Goal: Task Accomplishment & Management: Complete application form

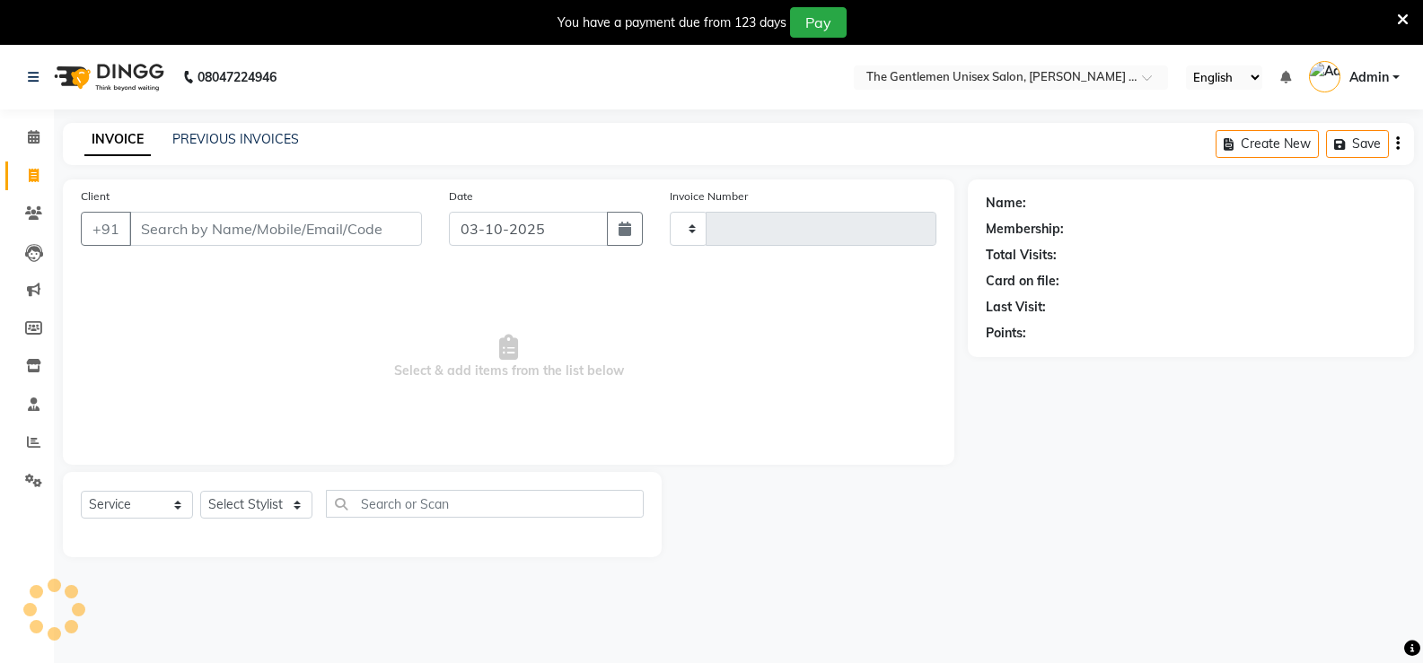
select select "service"
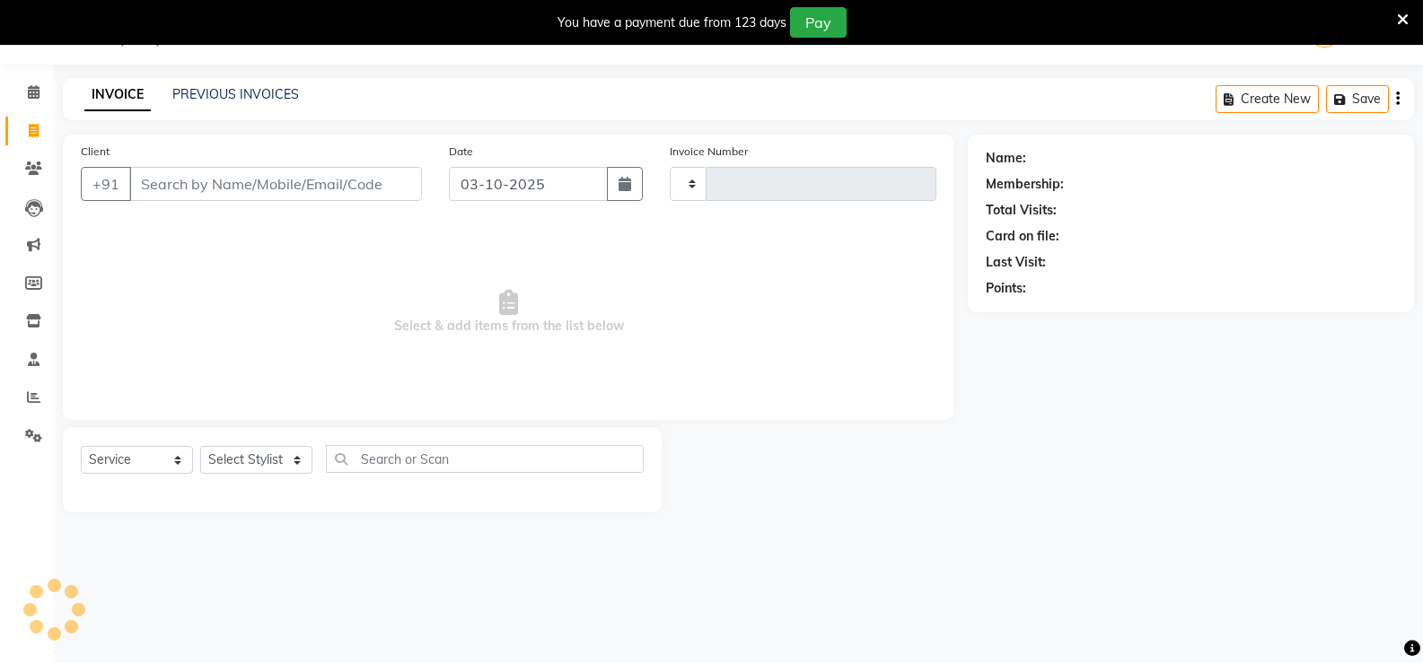
scroll to position [45, 0]
type input "1202"
select select "5552"
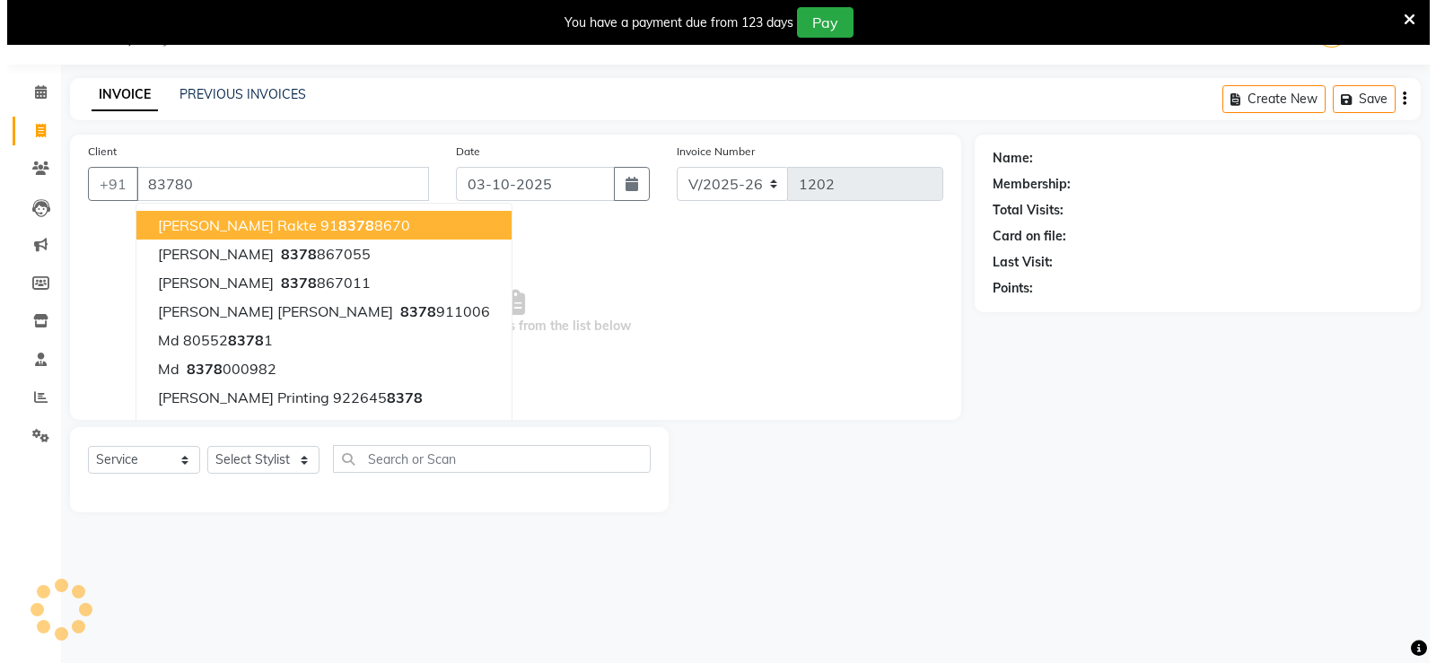
scroll to position [0, 0]
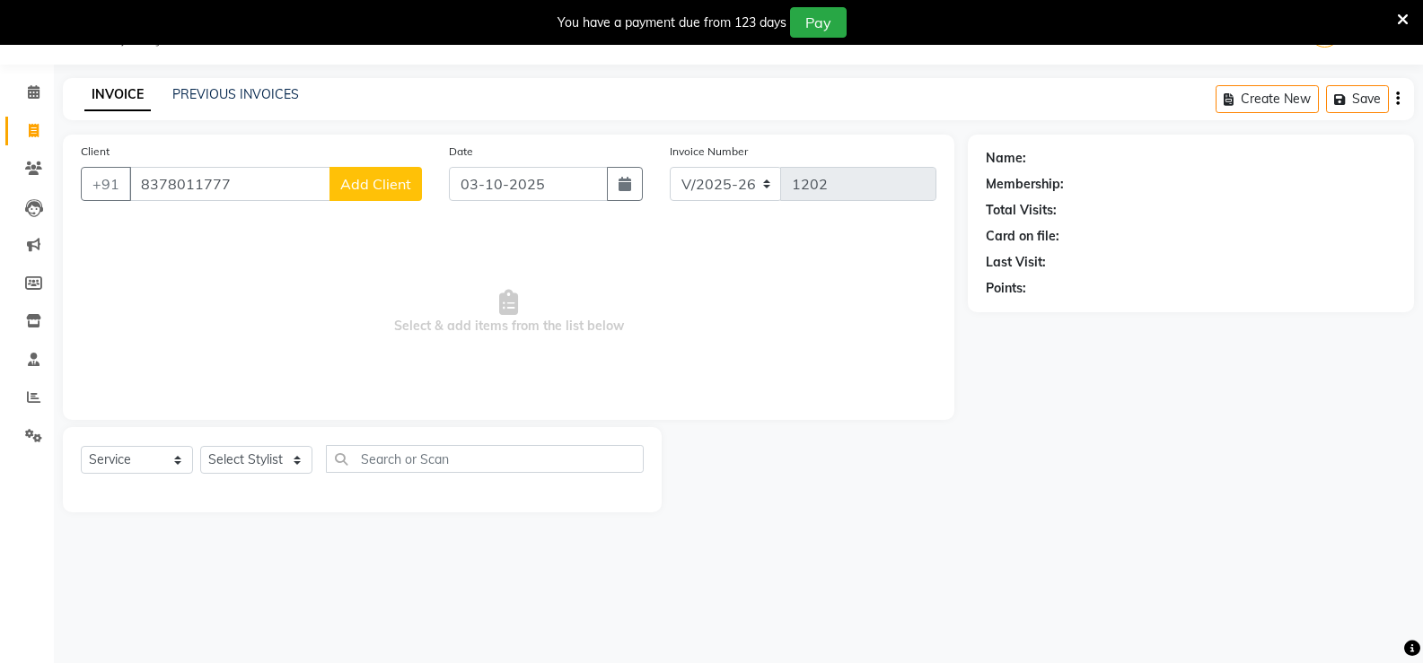
type input "8378011777"
click at [345, 173] on button "Add Client" at bounding box center [375, 184] width 92 height 34
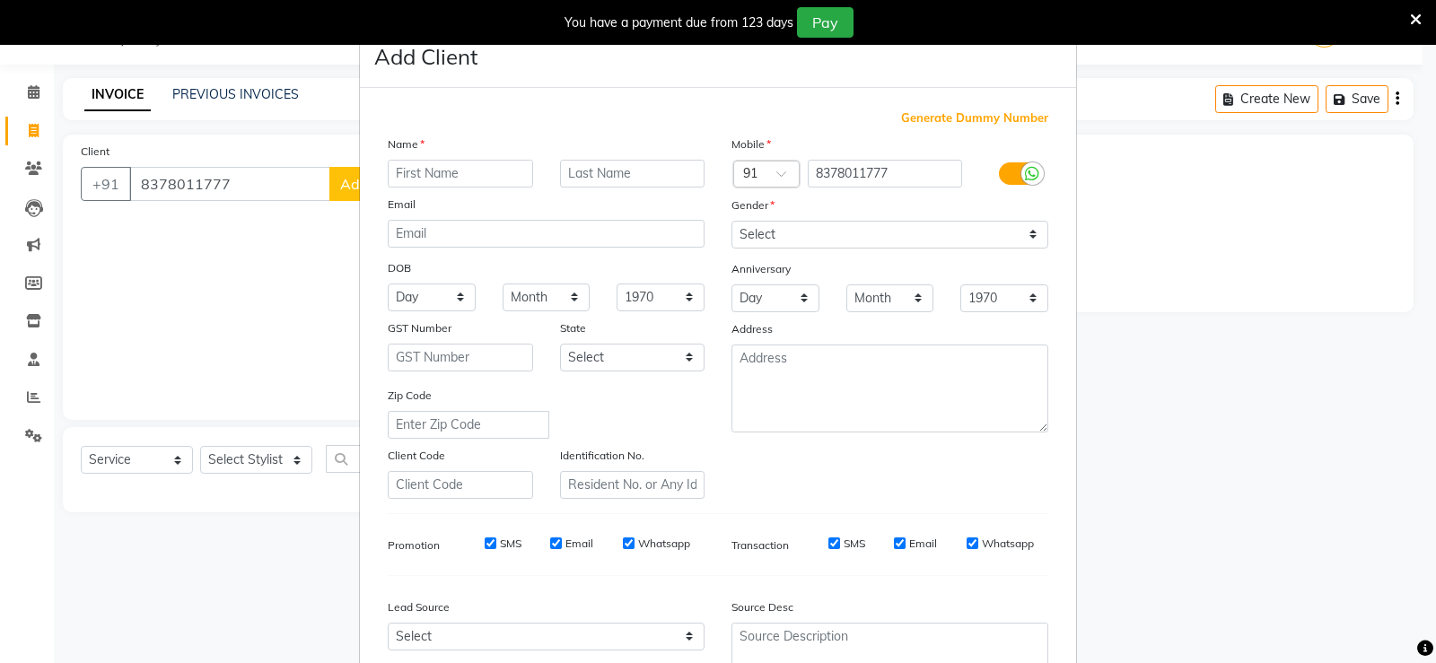
click at [420, 155] on div "Name" at bounding box center [402, 147] width 57 height 25
click at [415, 161] on input "text" at bounding box center [460, 174] width 145 height 28
type input "[PERSON_NAME]"
click at [924, 231] on select "Select [DEMOGRAPHIC_DATA] [DEMOGRAPHIC_DATA] Other Prefer Not To Say" at bounding box center [890, 235] width 317 height 28
select select "[DEMOGRAPHIC_DATA]"
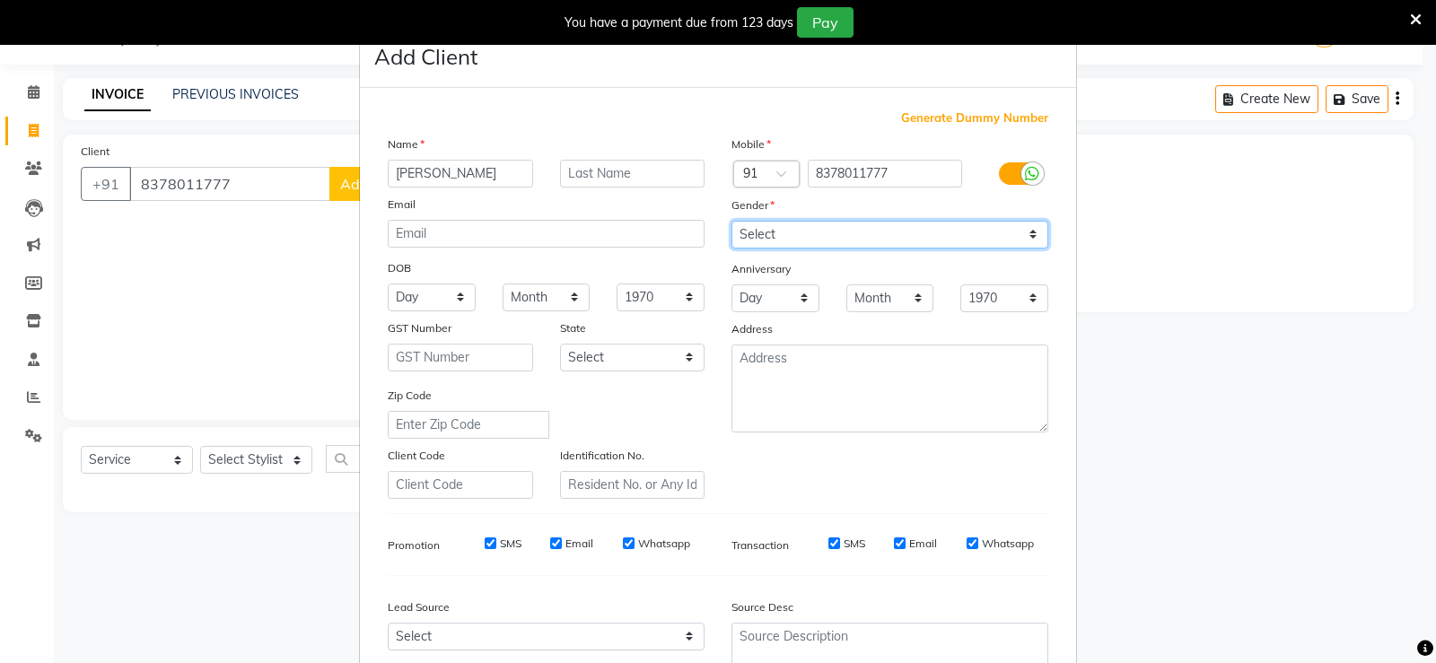
click at [732, 221] on select "Select [DEMOGRAPHIC_DATA] [DEMOGRAPHIC_DATA] Other Prefer Not To Say" at bounding box center [890, 235] width 317 height 28
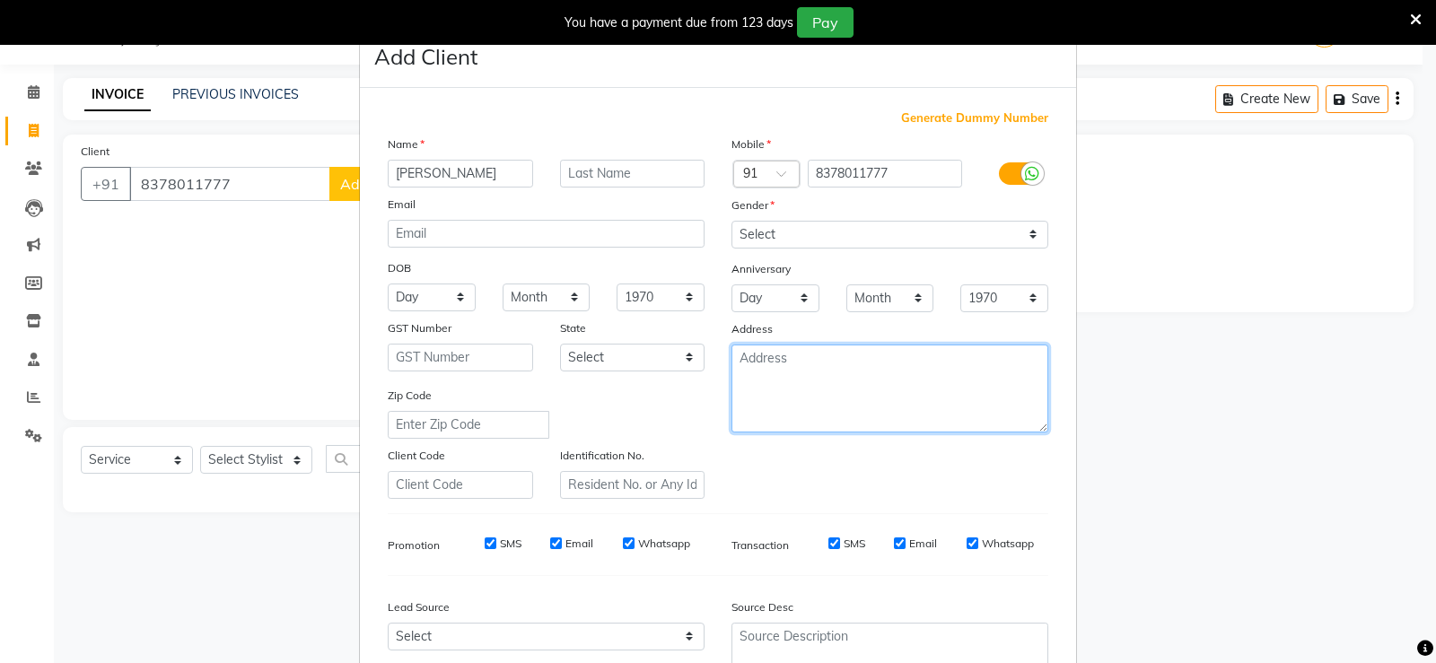
drag, startPoint x: 952, startPoint y: 355, endPoint x: 954, endPoint y: 364, distance: 9.4
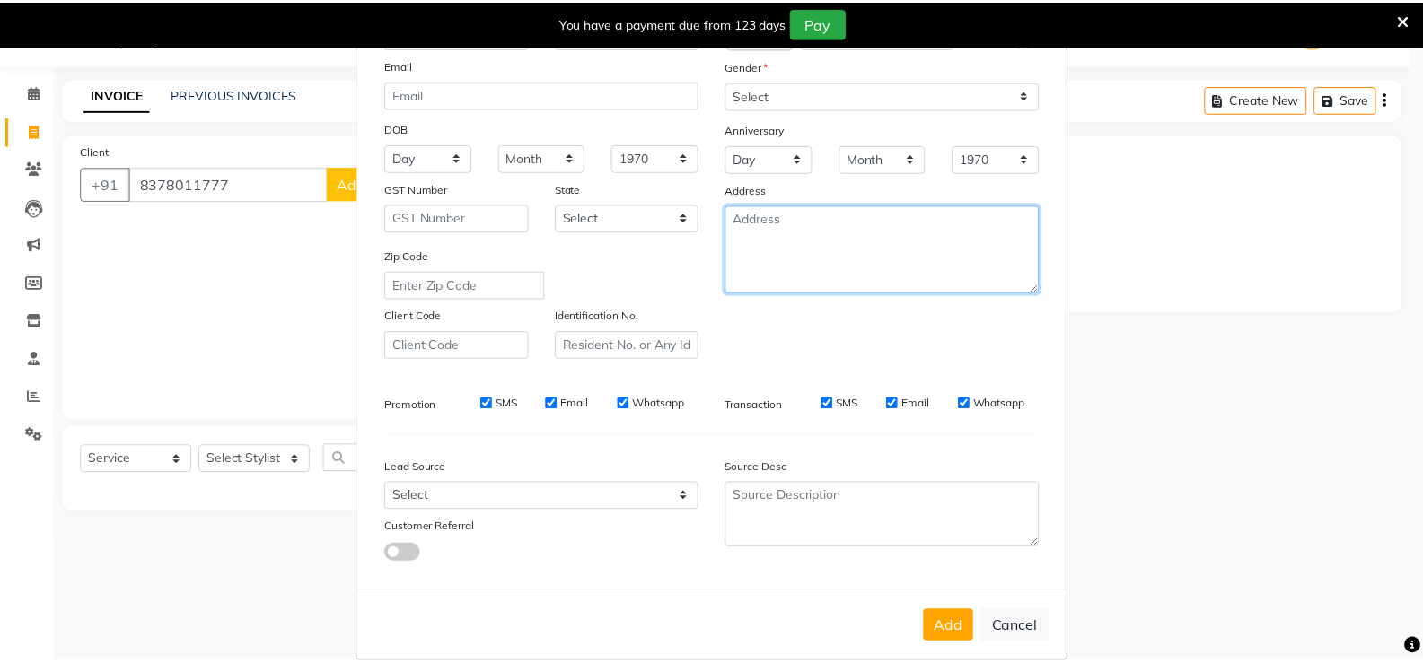
scroll to position [165, 0]
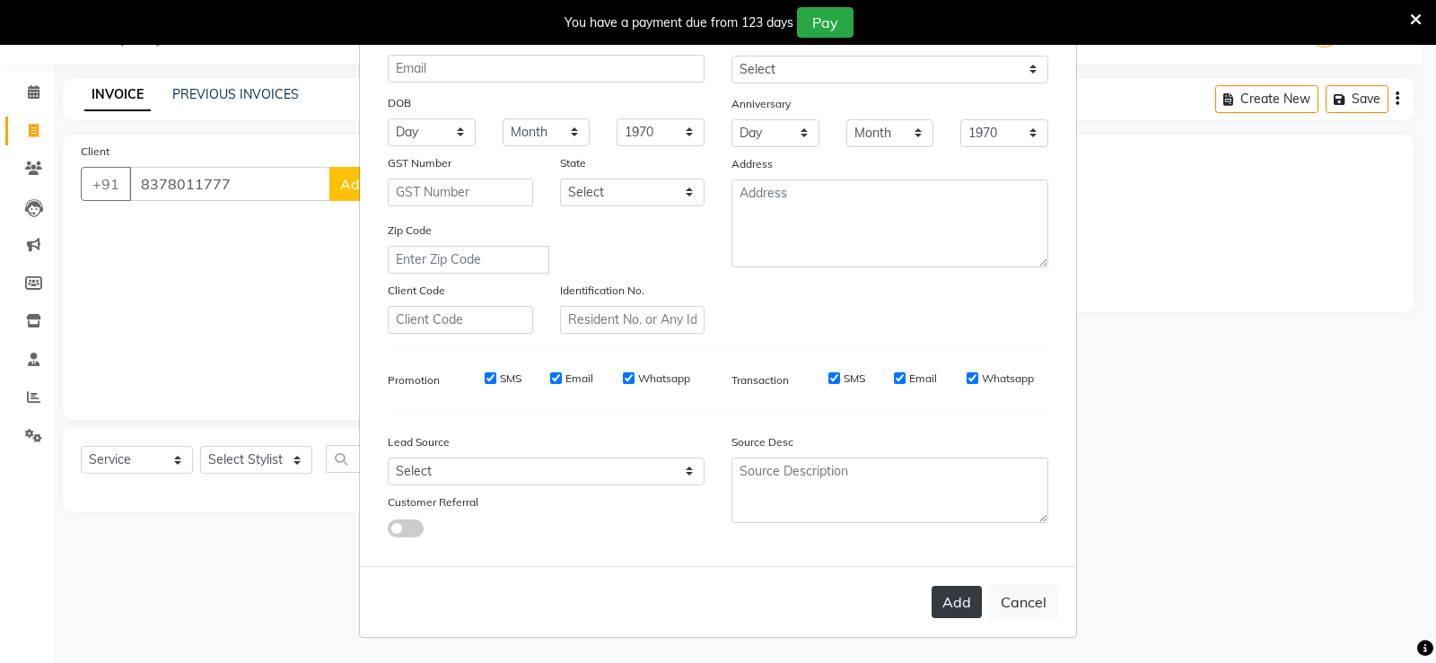
click at [960, 601] on button "Add" at bounding box center [957, 602] width 50 height 32
select select
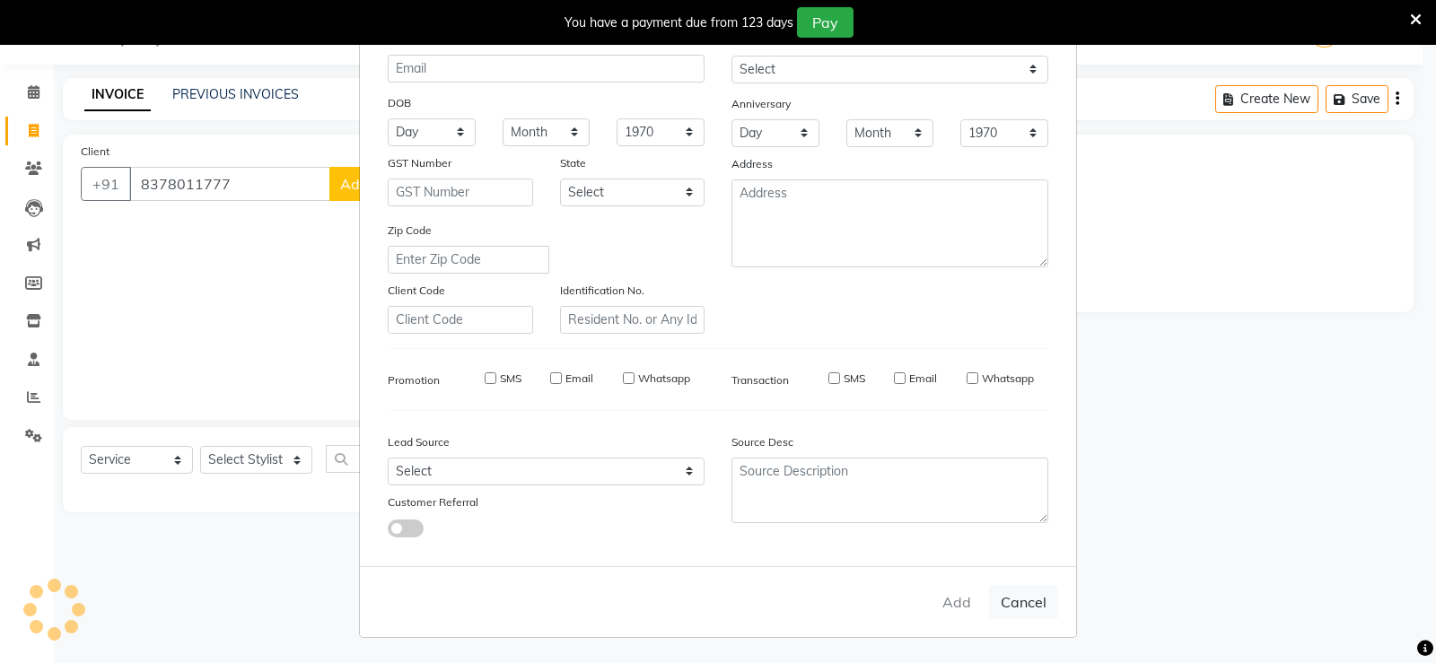
select select
checkbox input "false"
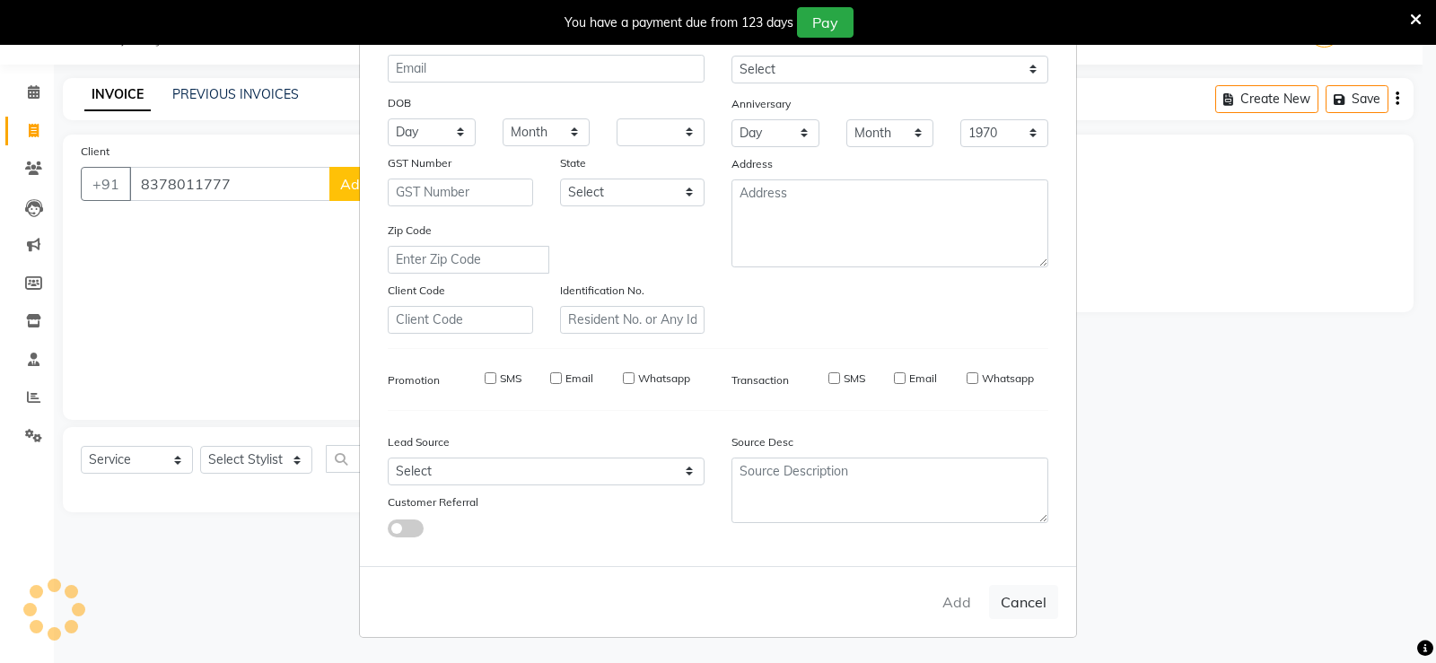
checkbox input "false"
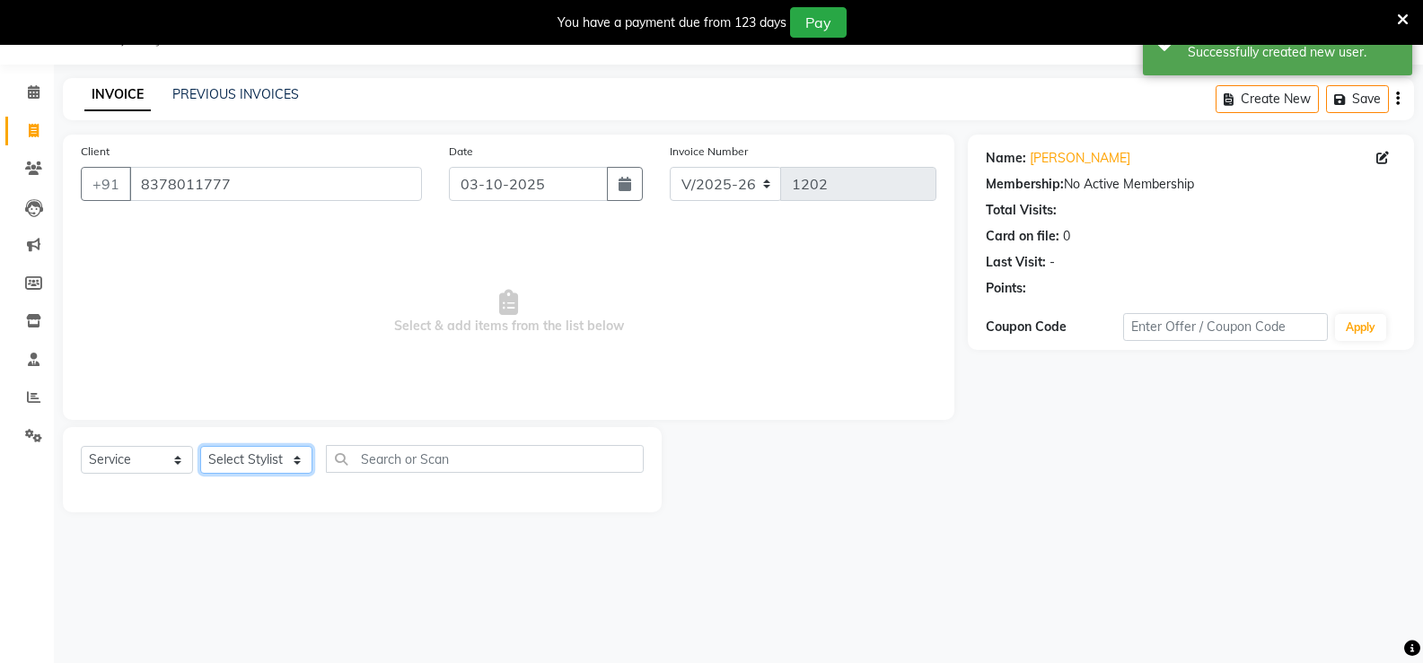
click at [294, 465] on select "Select Stylist [PERSON_NAME]" at bounding box center [256, 460] width 112 height 28
select select "47146"
click at [200, 446] on select "Select Stylist [PERSON_NAME]" at bounding box center [256, 460] width 112 height 28
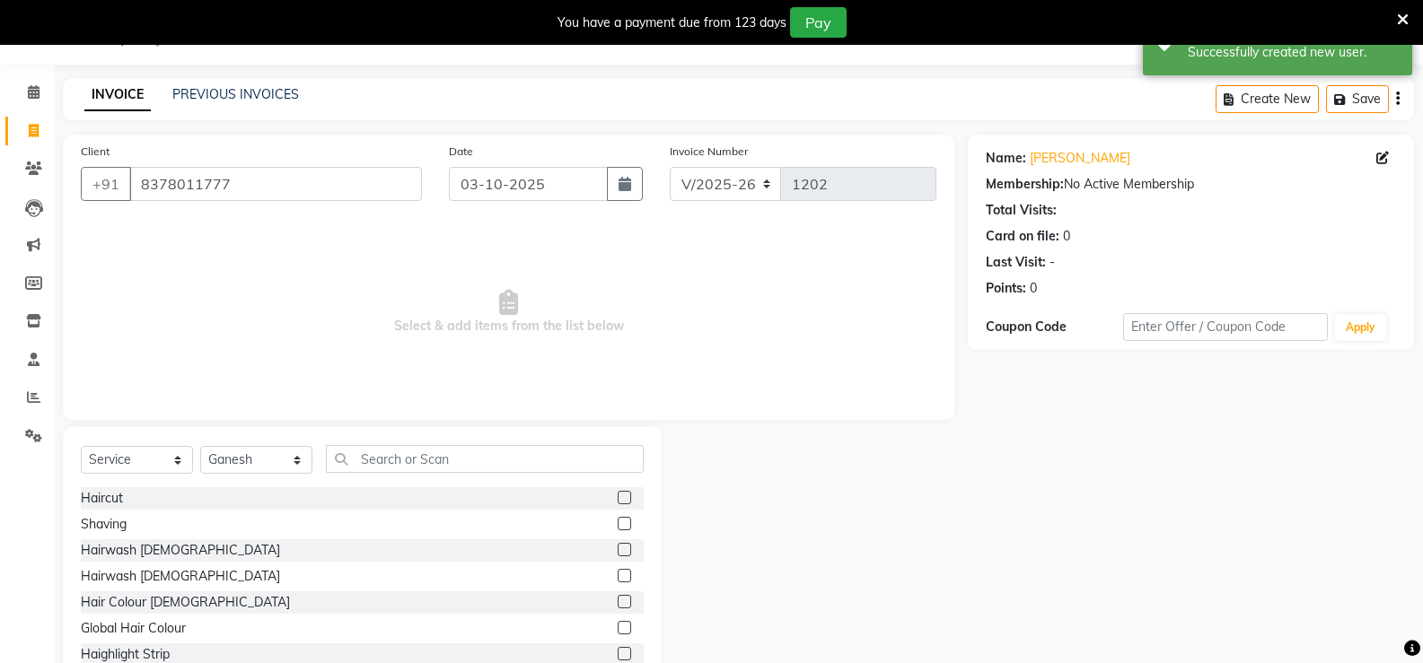
click at [618, 521] on label at bounding box center [624, 523] width 13 height 13
click at [618, 521] on input "checkbox" at bounding box center [624, 525] width 12 height 12
click at [618, 523] on label at bounding box center [624, 523] width 13 height 13
click at [618, 523] on input "checkbox" at bounding box center [624, 525] width 12 height 12
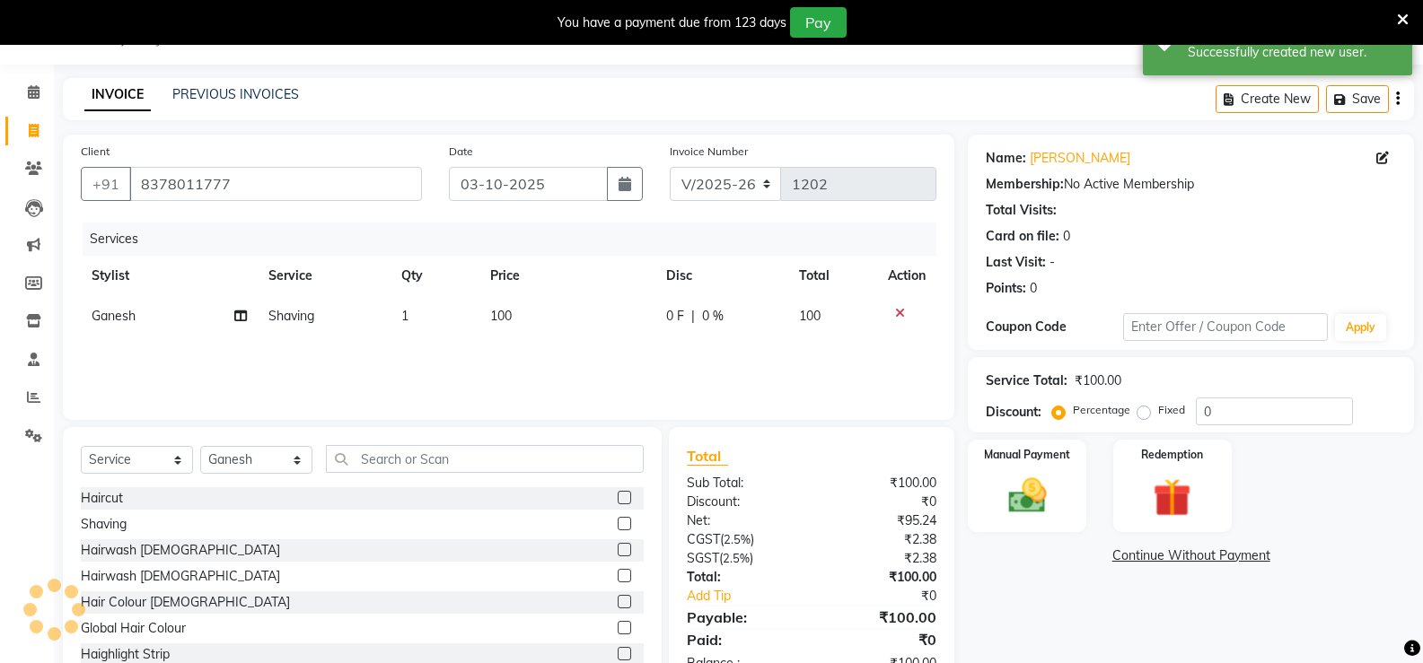
click at [618, 522] on label at bounding box center [624, 523] width 13 height 13
click at [618, 522] on input "checkbox" at bounding box center [624, 525] width 12 height 12
checkbox input "false"
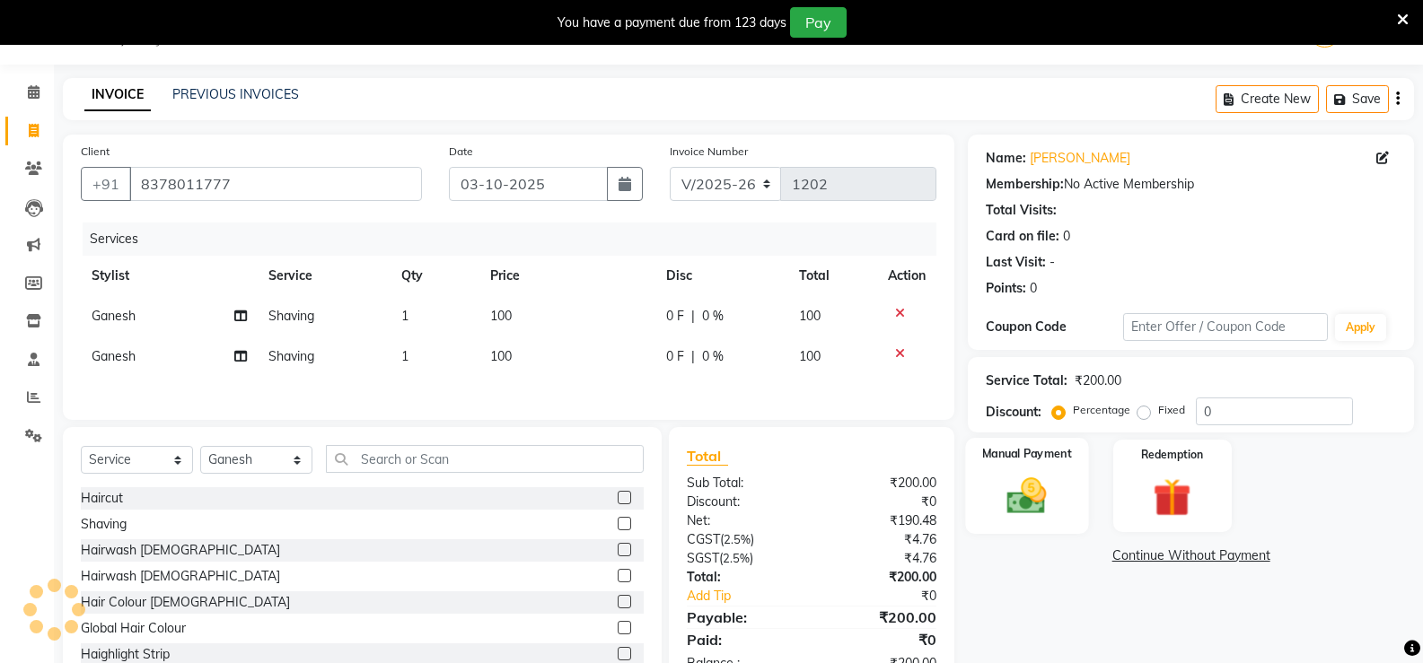
click at [1060, 487] on div "Manual Payment" at bounding box center [1027, 486] width 123 height 96
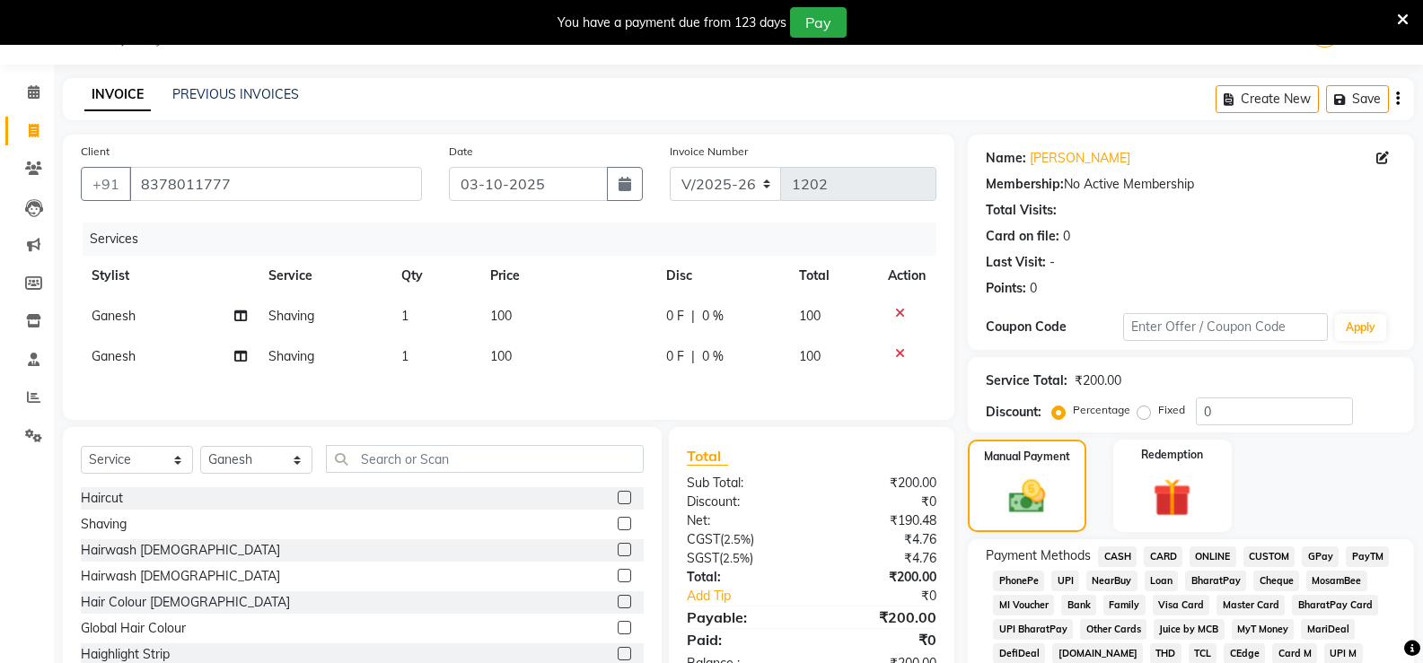
click at [1203, 554] on span "ONLINE" at bounding box center [1213, 557] width 47 height 21
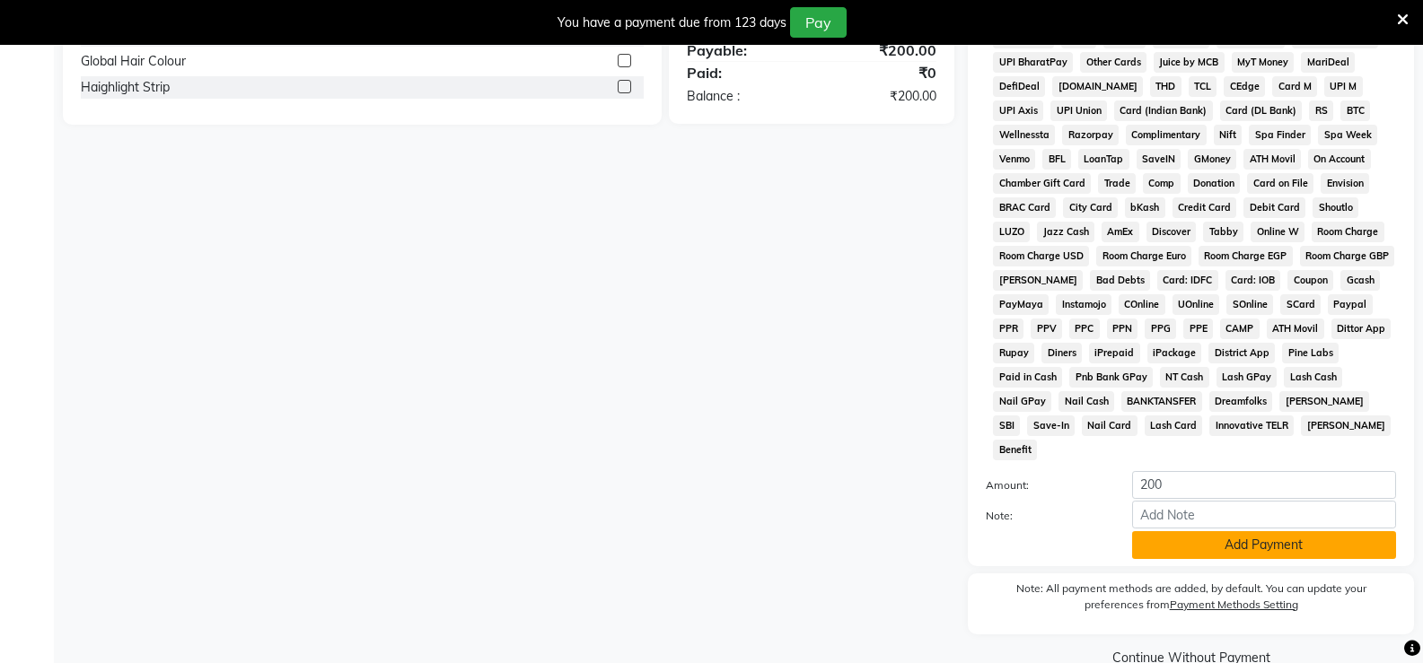
scroll to position [609, 0]
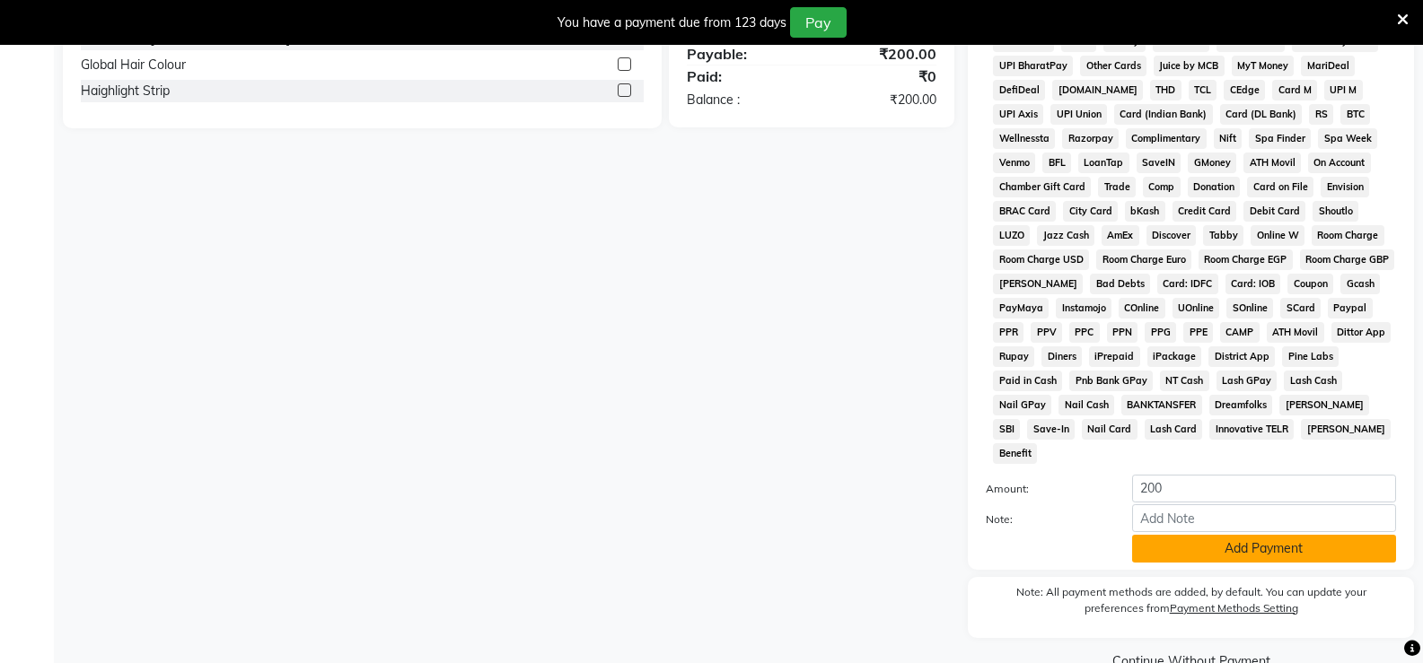
click at [1271, 535] on button "Add Payment" at bounding box center [1264, 549] width 264 height 28
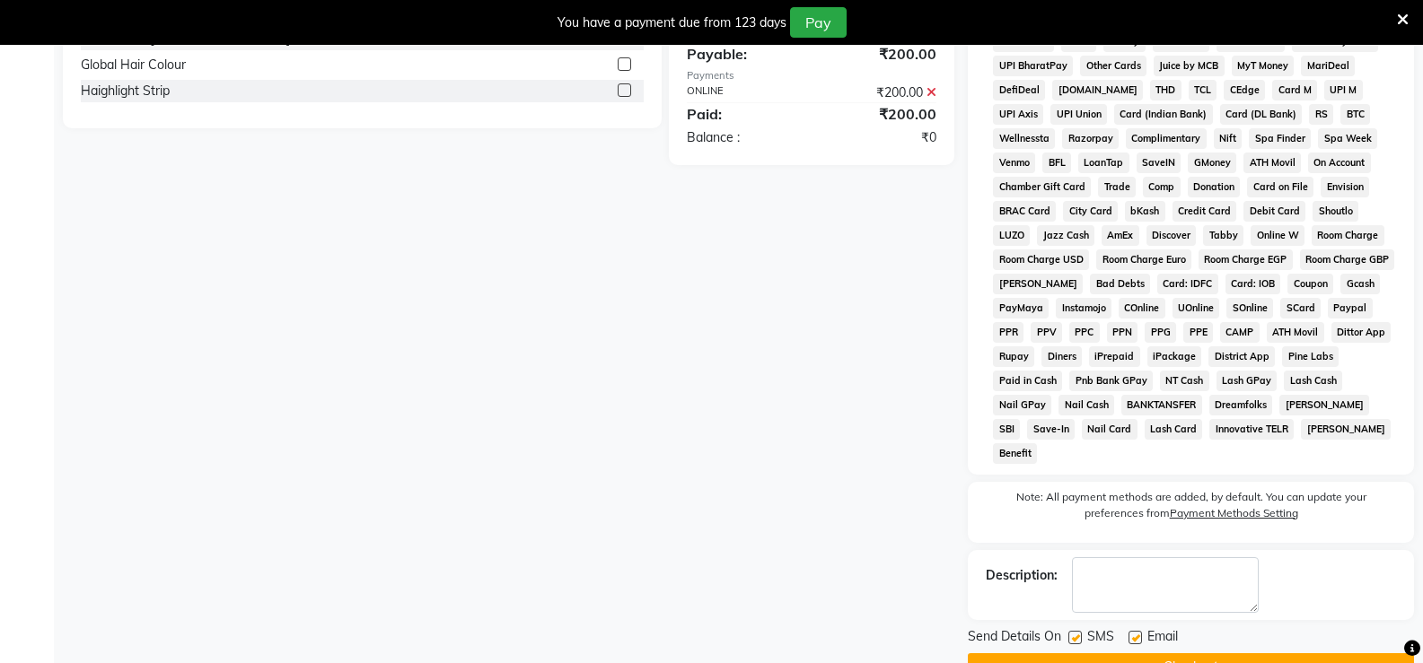
click at [1289, 632] on div "Send Details On SMS Email Checkout" at bounding box center [1191, 655] width 446 height 54
click at [1289, 654] on button "Checkout" at bounding box center [1191, 668] width 446 height 28
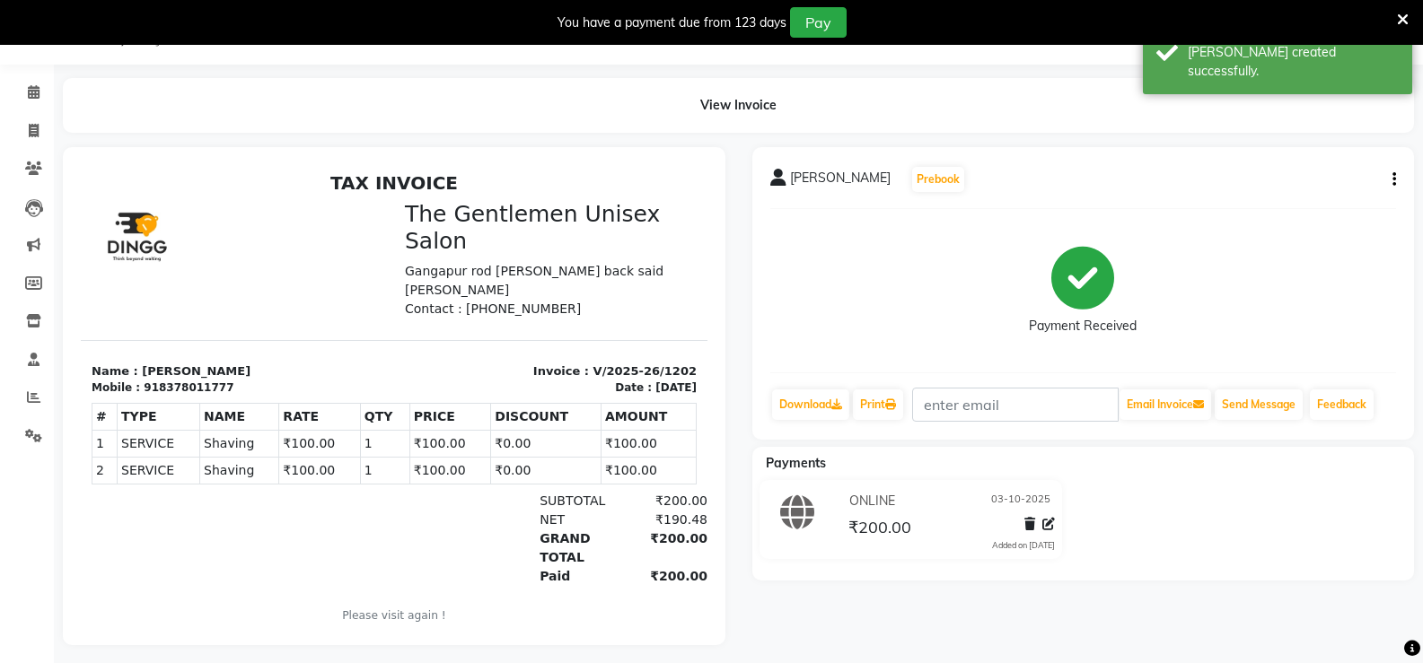
scroll to position [67, 0]
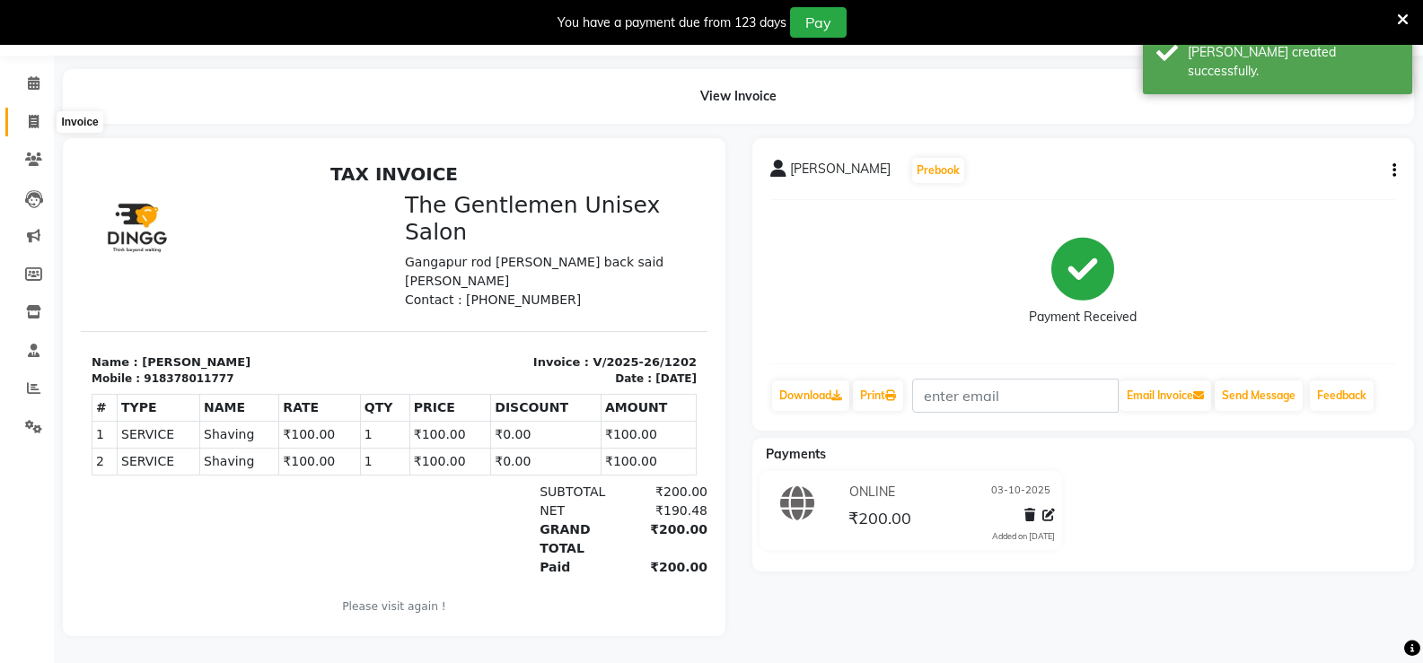
click at [38, 115] on icon at bounding box center [34, 121] width 10 height 13
select select "service"
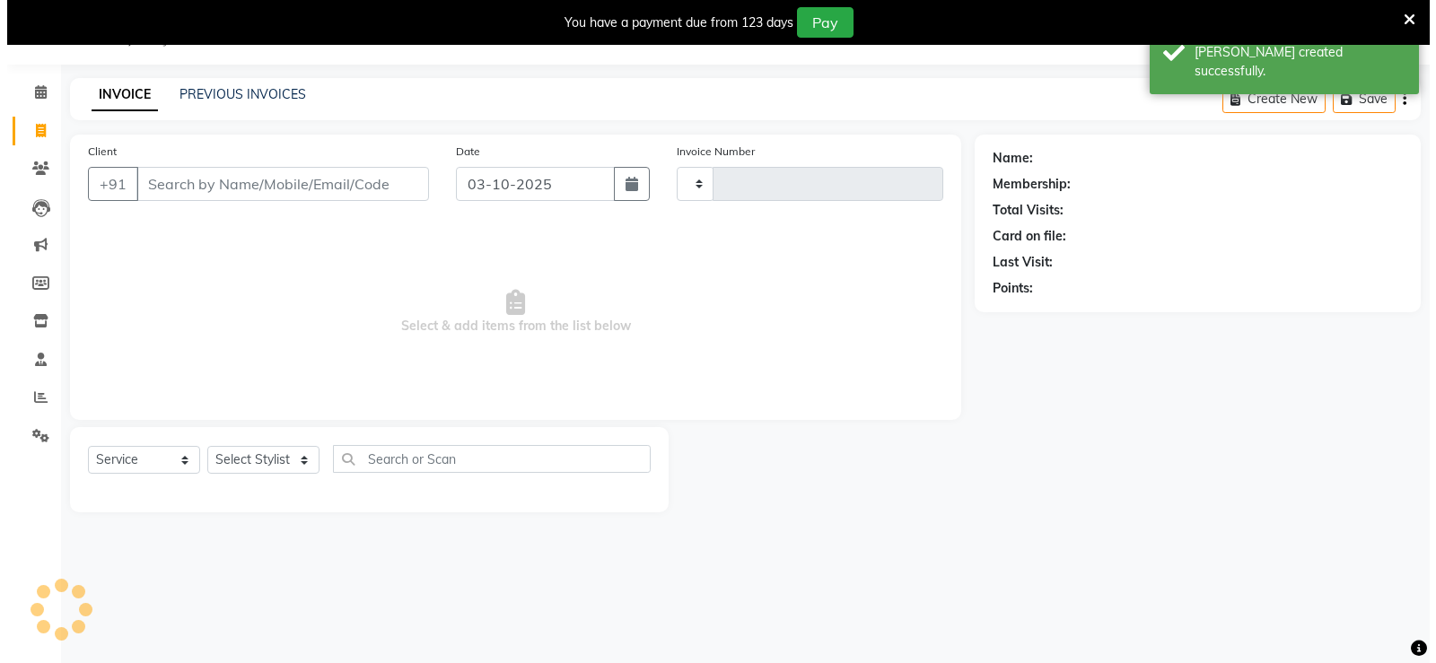
scroll to position [45, 0]
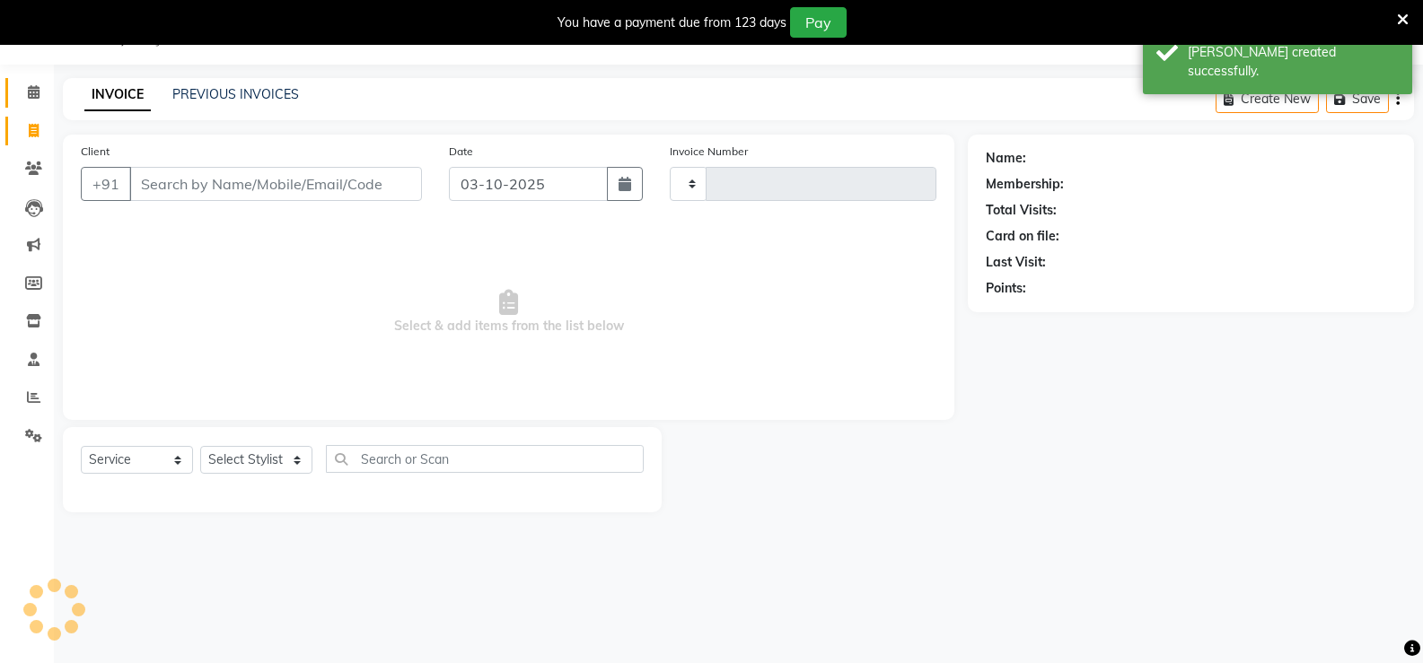
type input "1203"
select select "5552"
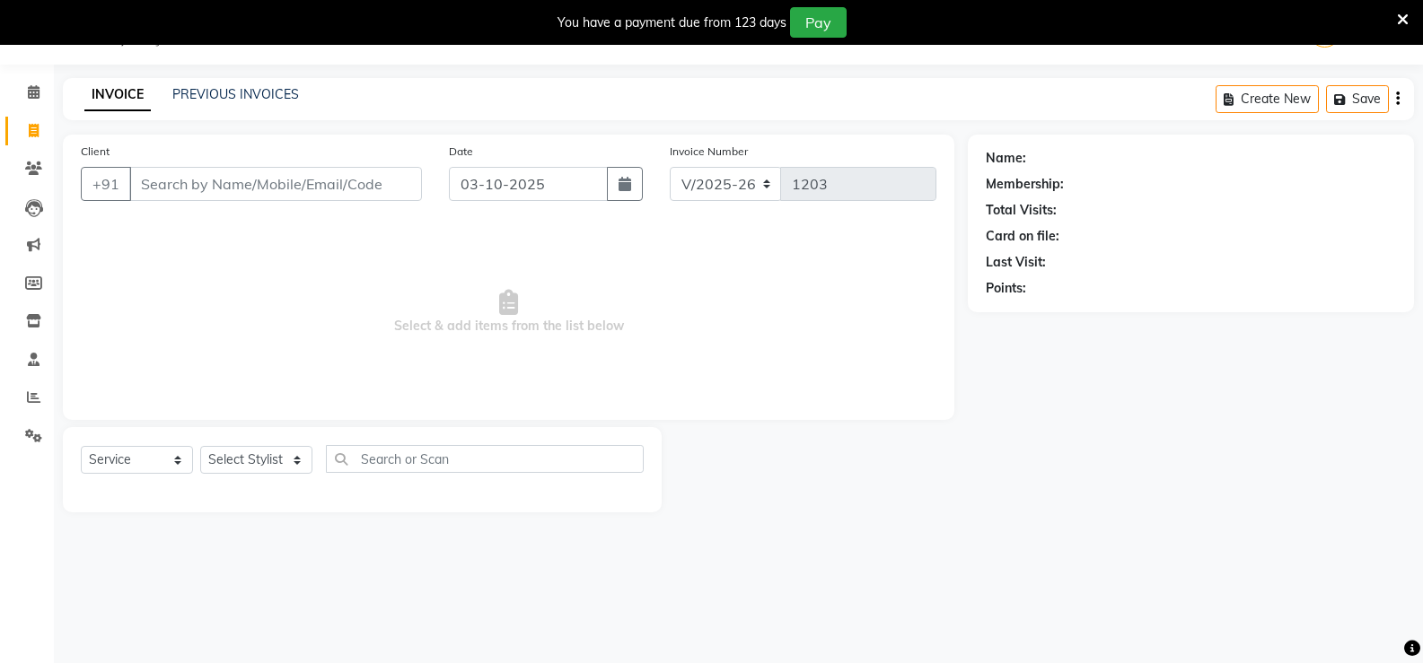
click at [606, 142] on main "INVOICE PREVIOUS INVOICES Create New Save Client +91 Date [DATE] Invoice Number…" at bounding box center [738, 308] width 1369 height 461
click at [603, 147] on div "Date [DATE]" at bounding box center [545, 179] width 221 height 74
click at [384, 186] on input "Client" at bounding box center [275, 184] width 293 height 34
type input "9545980759"
click at [359, 180] on span "Add Client" at bounding box center [375, 184] width 71 height 18
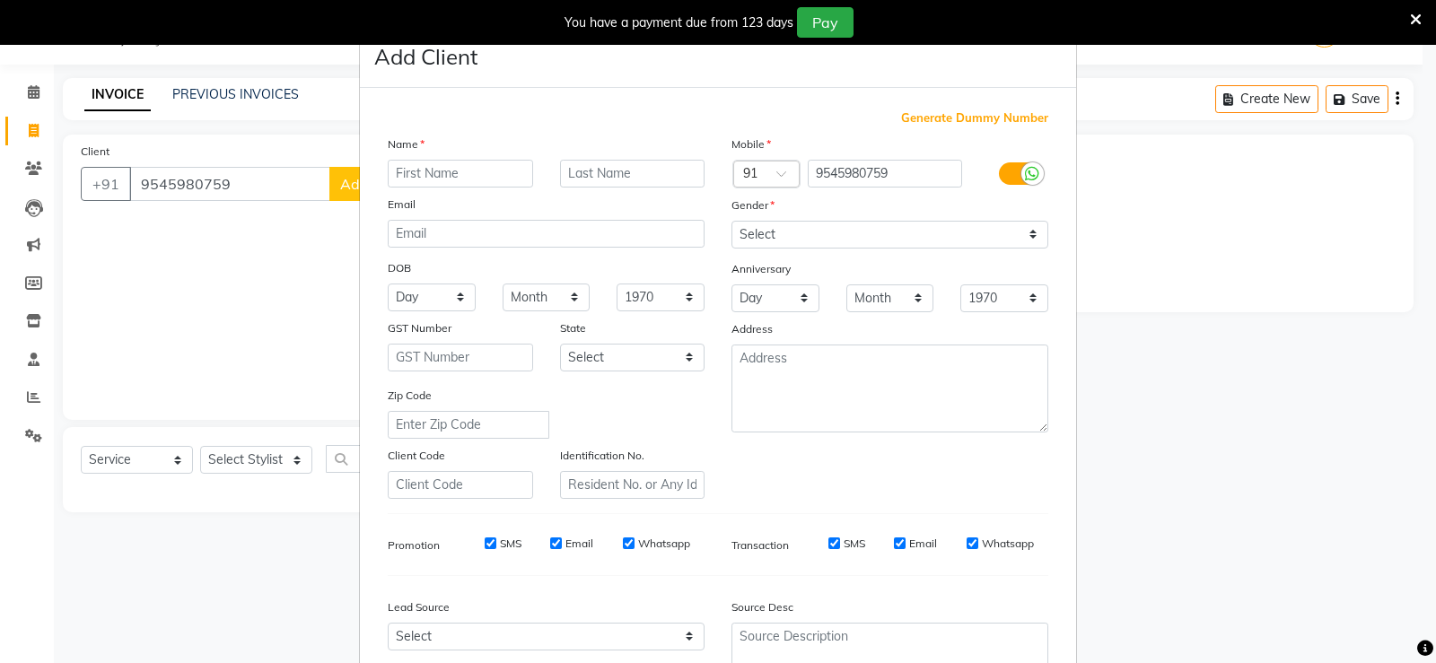
click at [399, 174] on input "text" at bounding box center [460, 174] width 145 height 28
type input "[PERSON_NAME]"
click at [772, 233] on select "Select [DEMOGRAPHIC_DATA] [DEMOGRAPHIC_DATA] Other Prefer Not To Say" at bounding box center [890, 235] width 317 height 28
select select "[DEMOGRAPHIC_DATA]"
click at [732, 221] on select "Select [DEMOGRAPHIC_DATA] [DEMOGRAPHIC_DATA] Other Prefer Not To Say" at bounding box center [890, 235] width 317 height 28
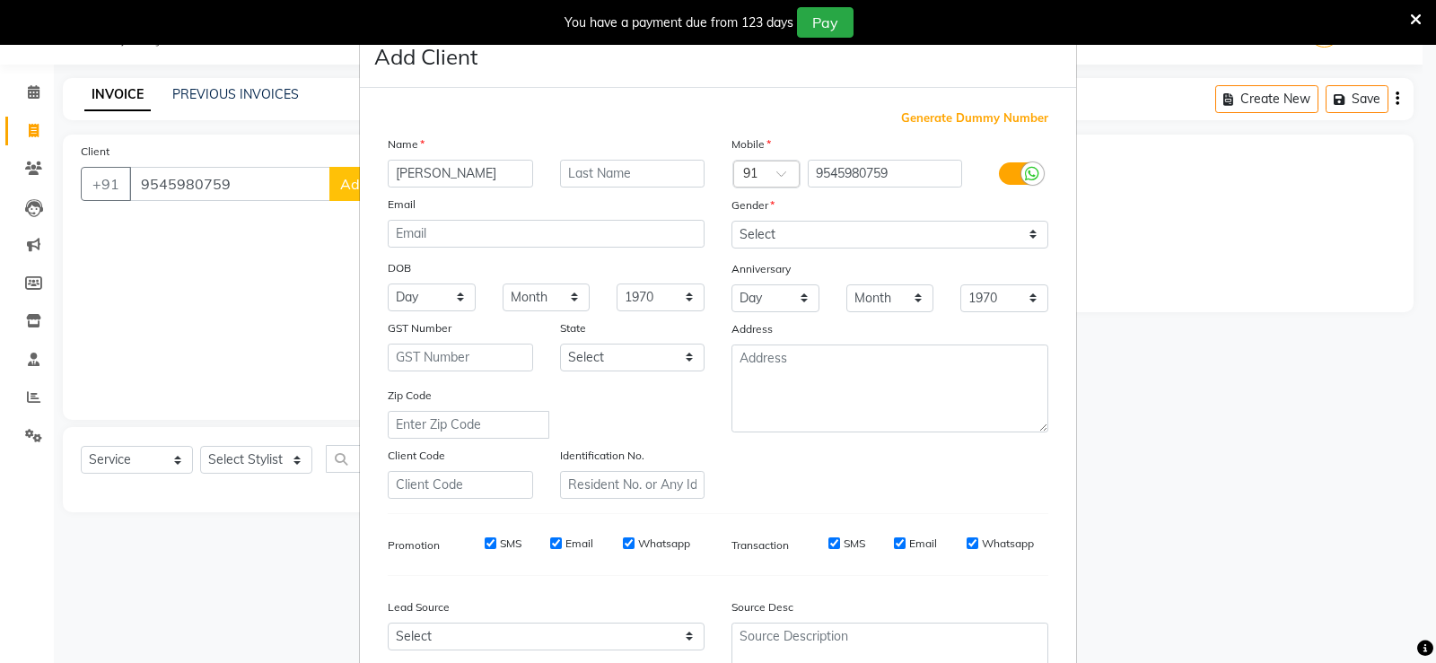
drag, startPoint x: 884, startPoint y: 458, endPoint x: 882, endPoint y: 480, distance: 22.6
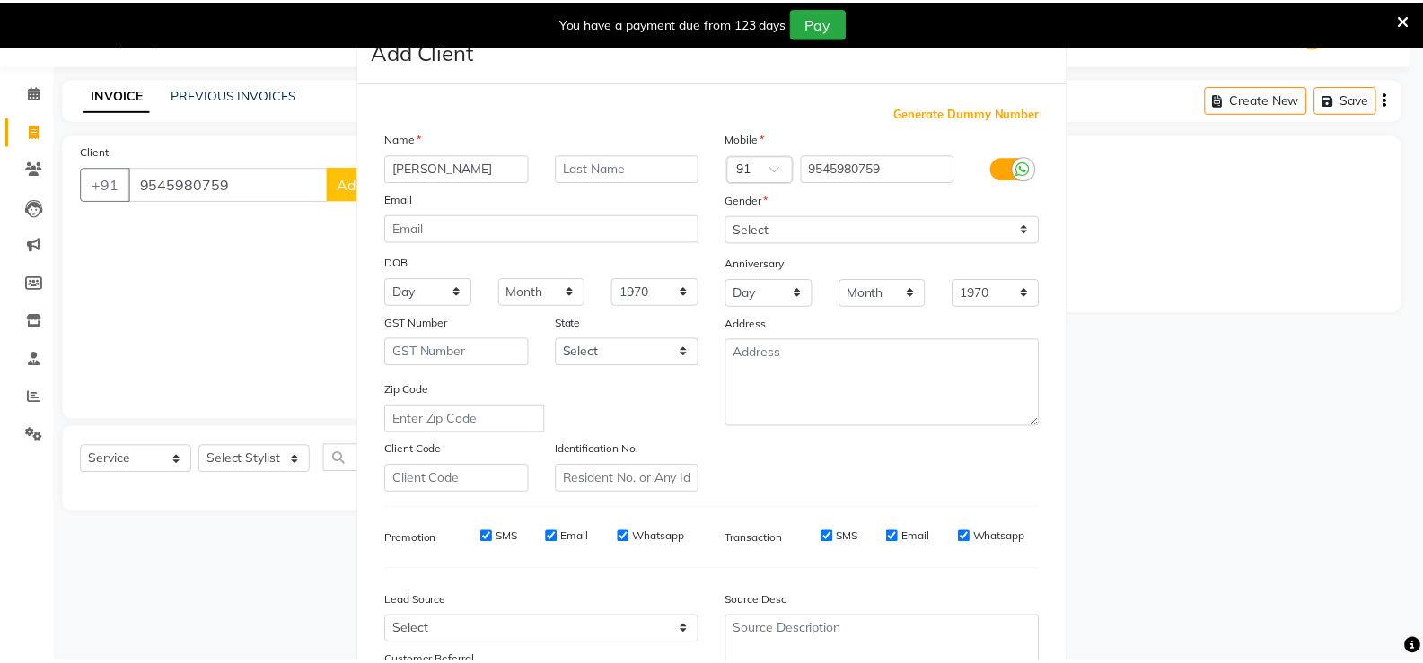
scroll to position [165, 0]
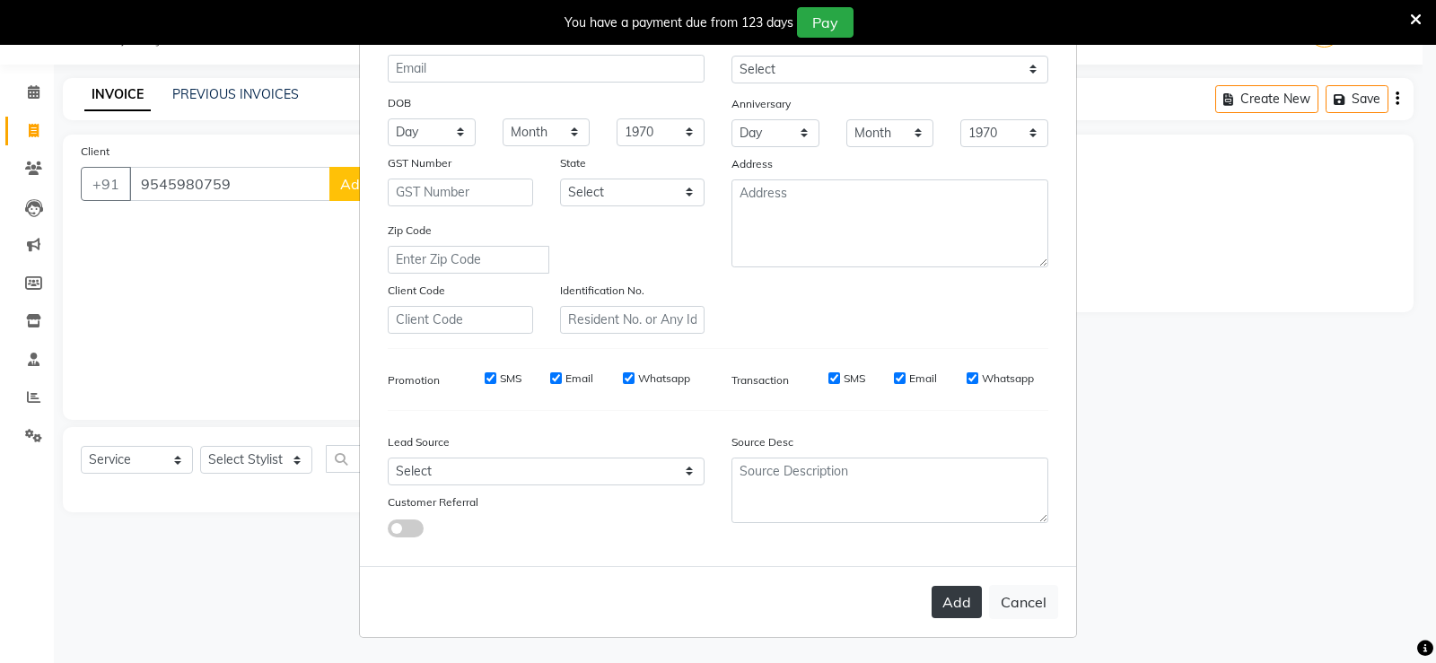
click at [953, 595] on button "Add" at bounding box center [957, 602] width 50 height 32
select select
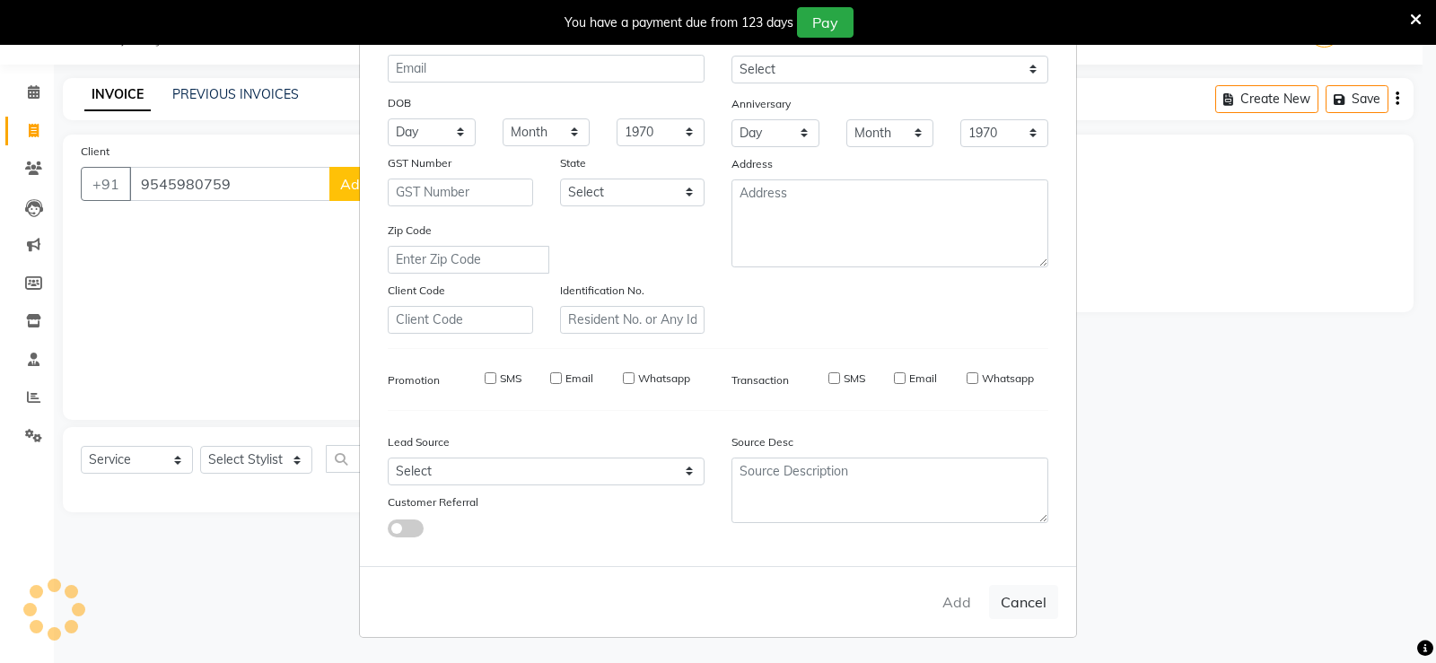
select select
checkbox input "false"
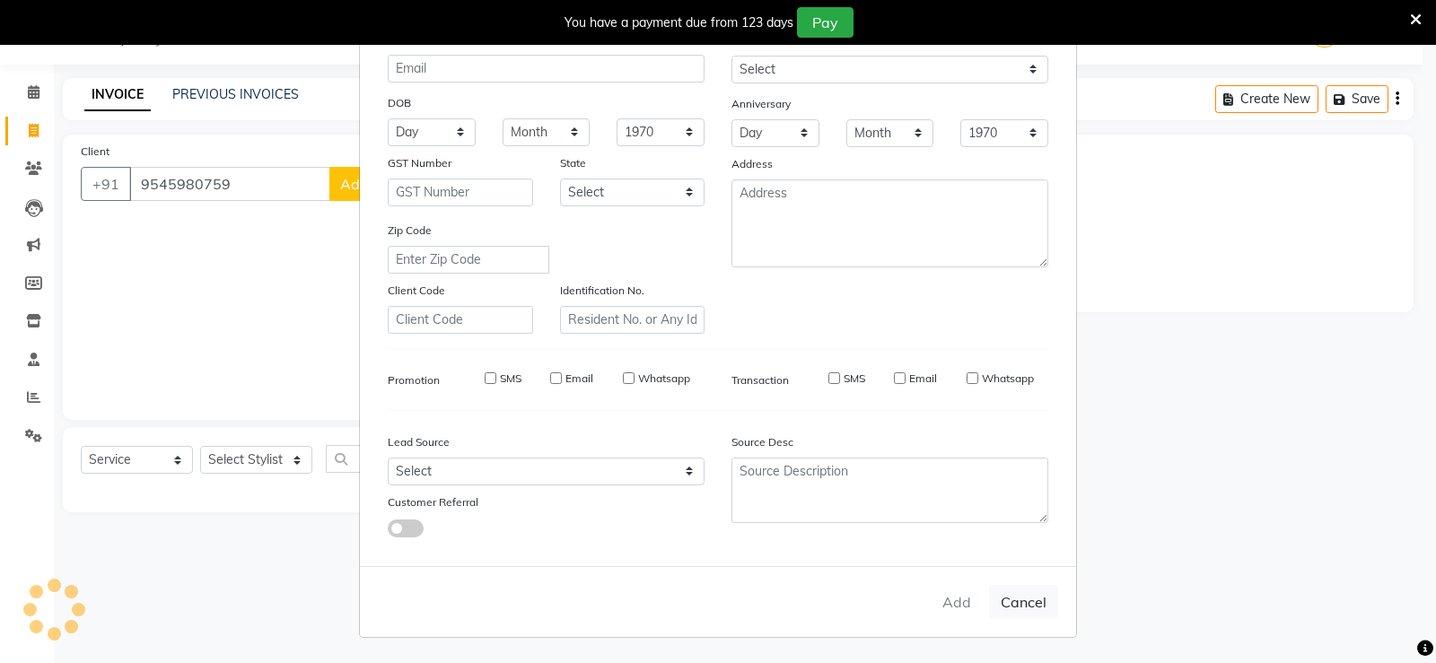
checkbox input "false"
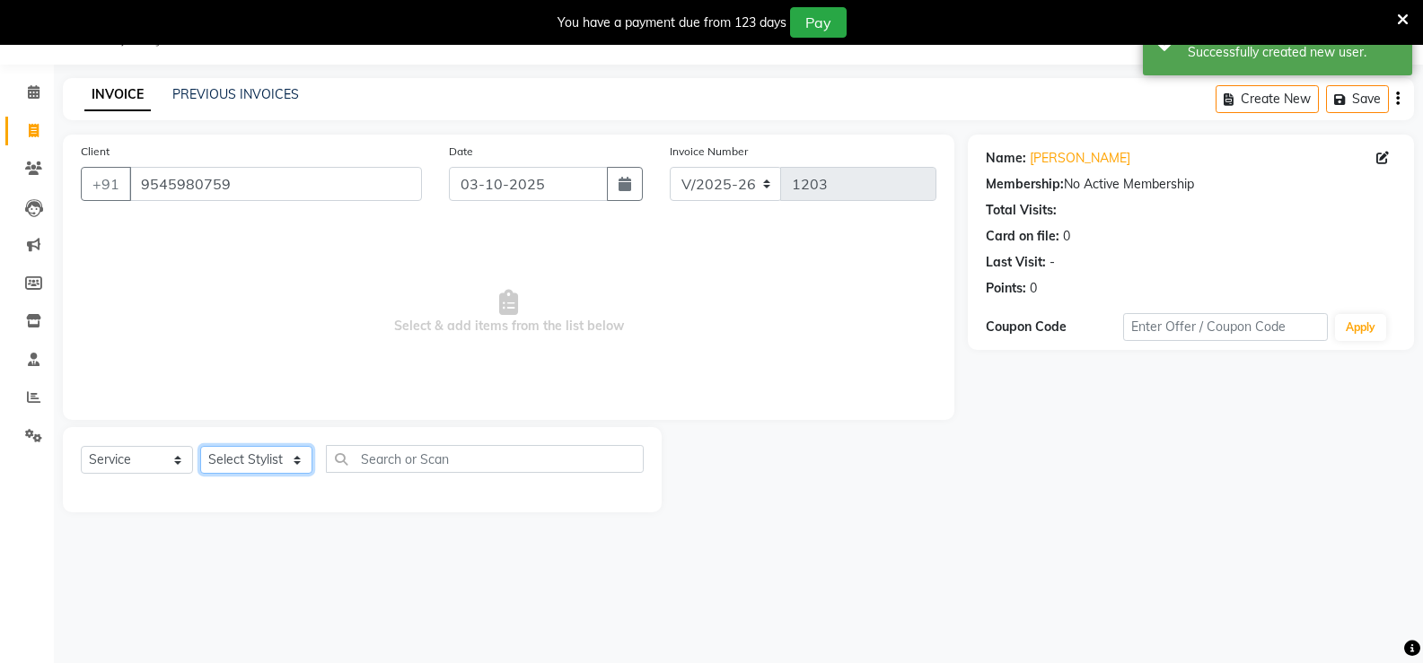
click at [291, 452] on select "Select Stylist [PERSON_NAME]" at bounding box center [256, 460] width 112 height 28
select select "47146"
click at [200, 446] on select "Select Stylist [PERSON_NAME]" at bounding box center [256, 460] width 112 height 28
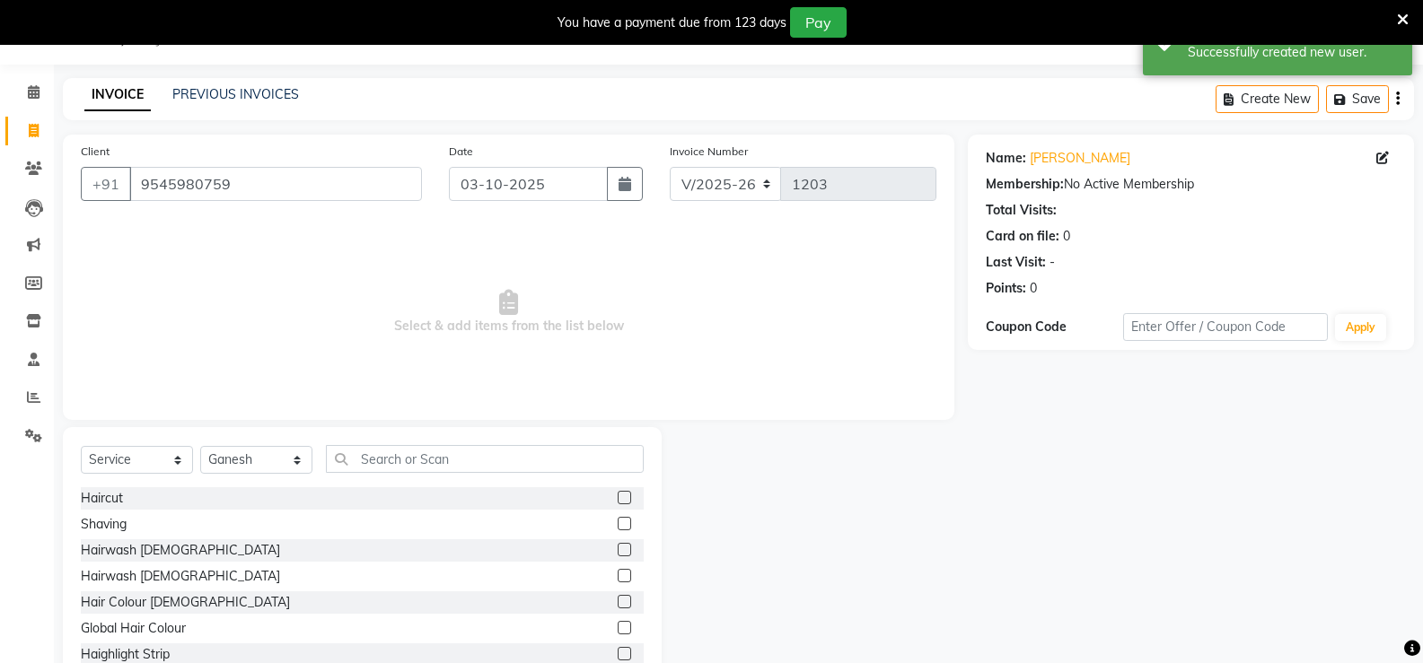
drag, startPoint x: 610, startPoint y: 525, endPoint x: 653, endPoint y: 506, distance: 47.0
click at [618, 524] on label at bounding box center [624, 523] width 13 height 13
click at [618, 524] on input "checkbox" at bounding box center [624, 525] width 12 height 12
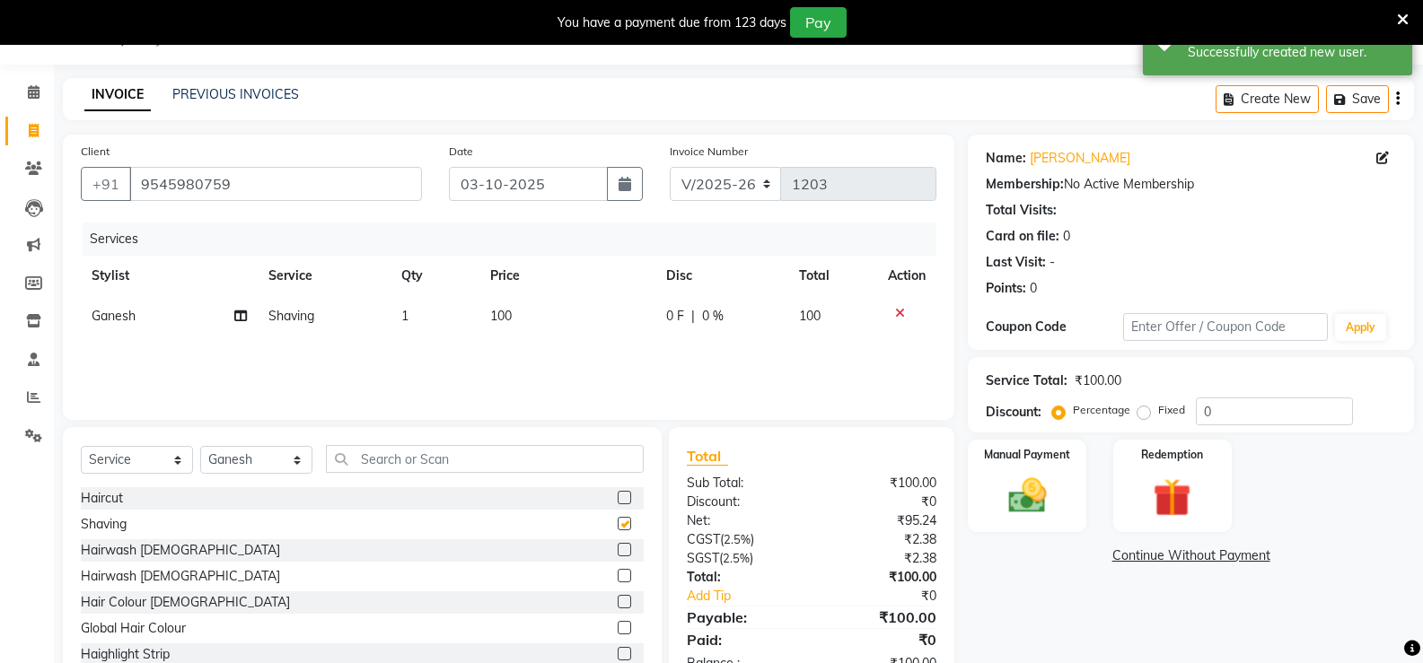
checkbox input "false"
click at [1017, 517] on img at bounding box center [1027, 496] width 64 height 46
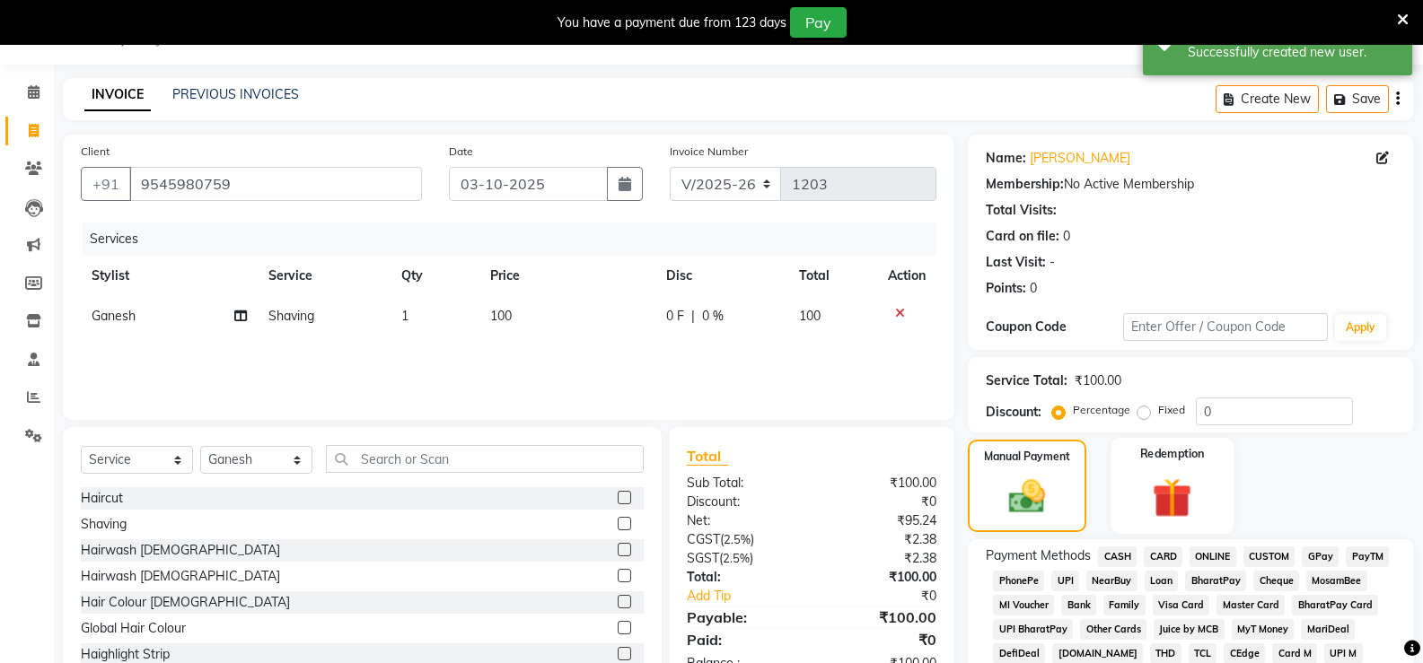
drag, startPoint x: 1222, startPoint y: 554, endPoint x: 1211, endPoint y: 524, distance: 31.5
click at [1219, 549] on span "ONLINE" at bounding box center [1213, 557] width 47 height 21
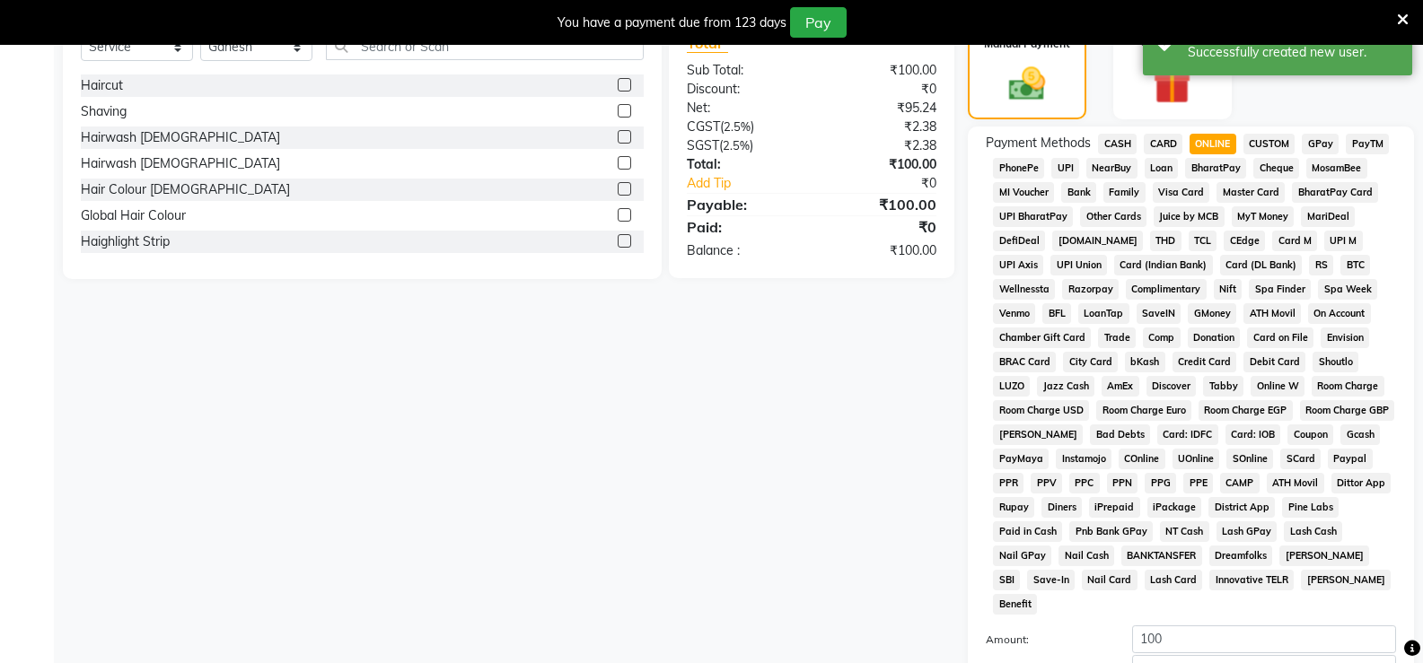
scroll to position [623, 0]
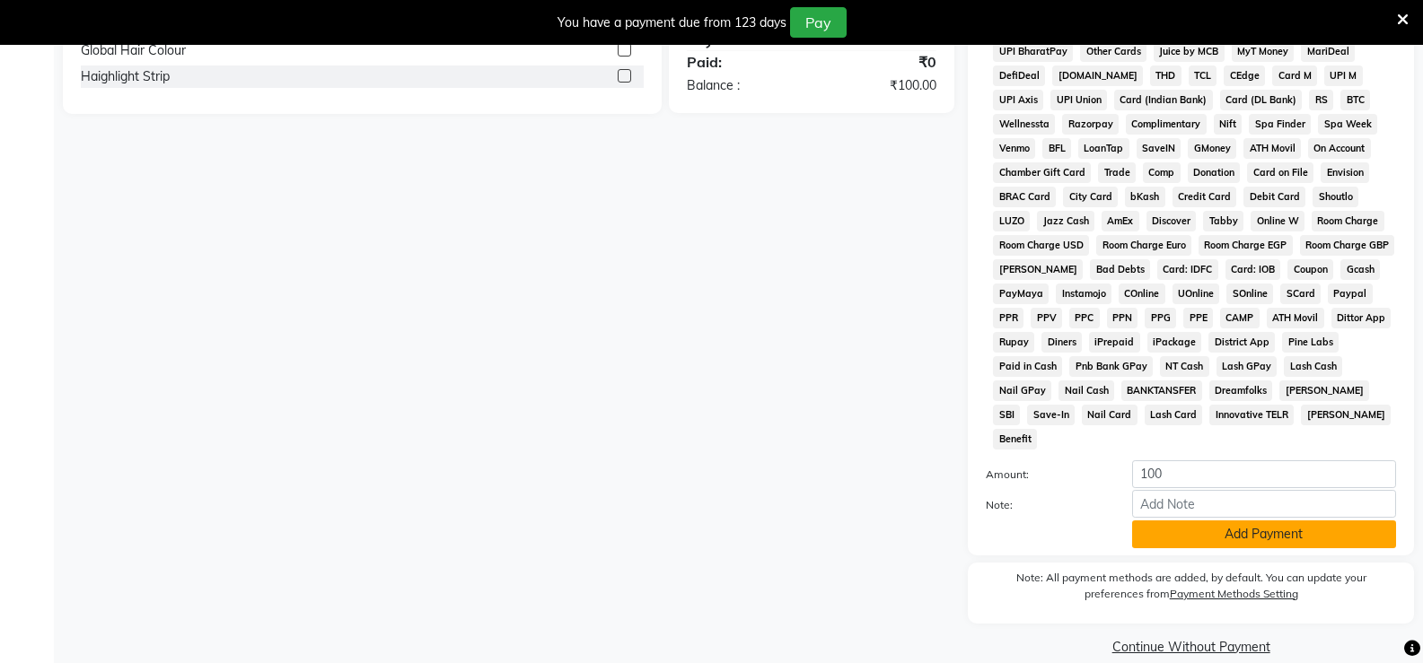
click at [1256, 521] on button "Add Payment" at bounding box center [1264, 535] width 264 height 28
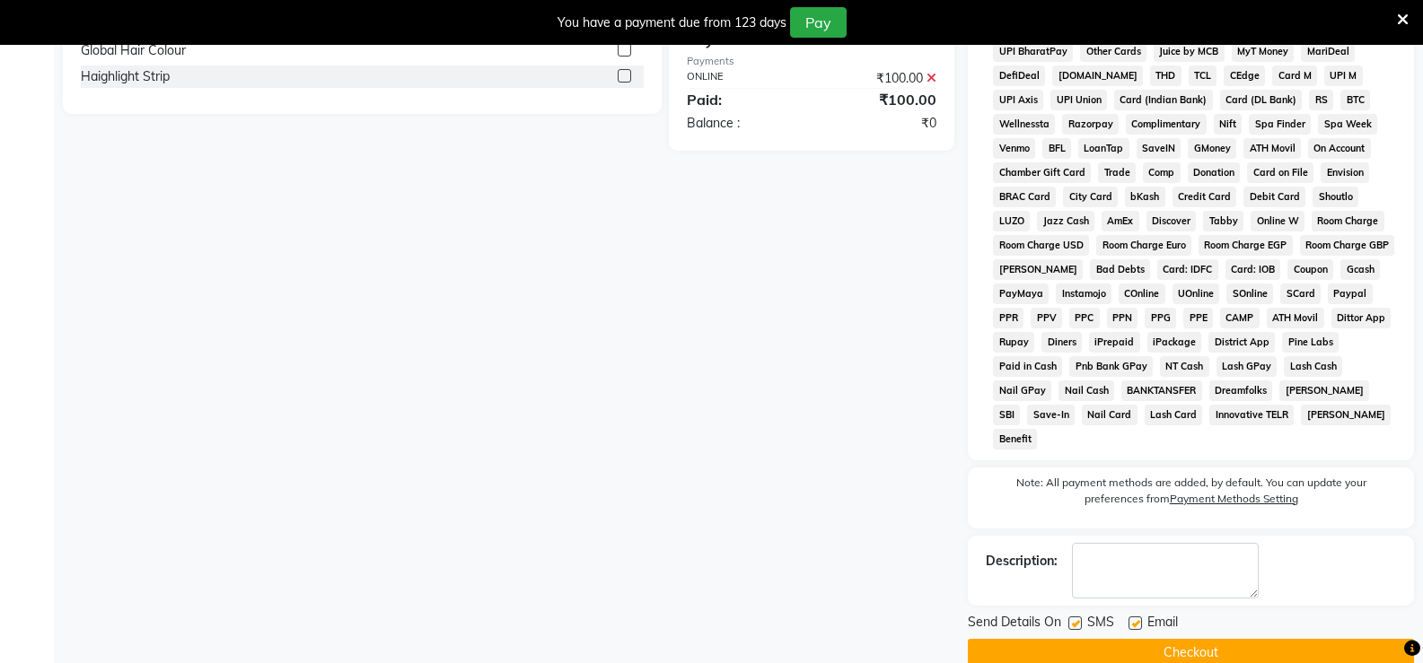
click at [1253, 639] on button "Checkout" at bounding box center [1191, 653] width 446 height 28
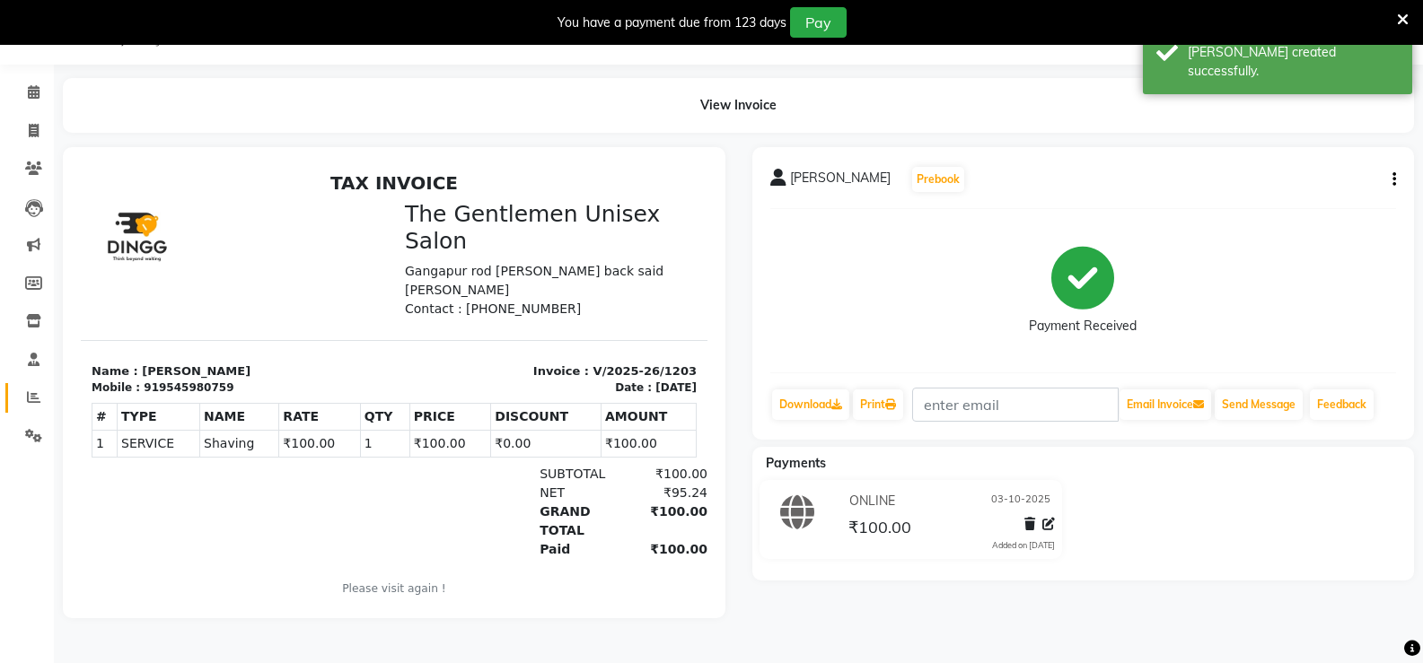
click at [14, 391] on link "Reports" at bounding box center [26, 398] width 43 height 30
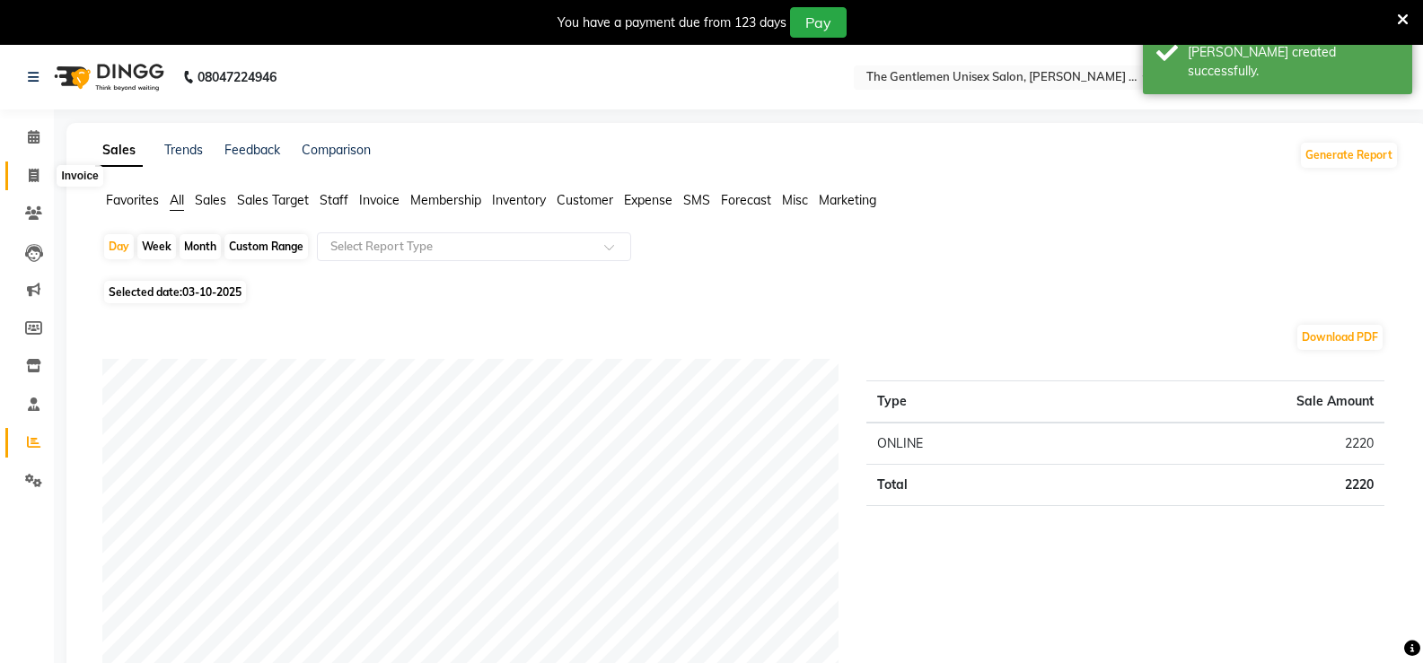
click at [40, 185] on span at bounding box center [33, 176] width 31 height 21
select select "service"
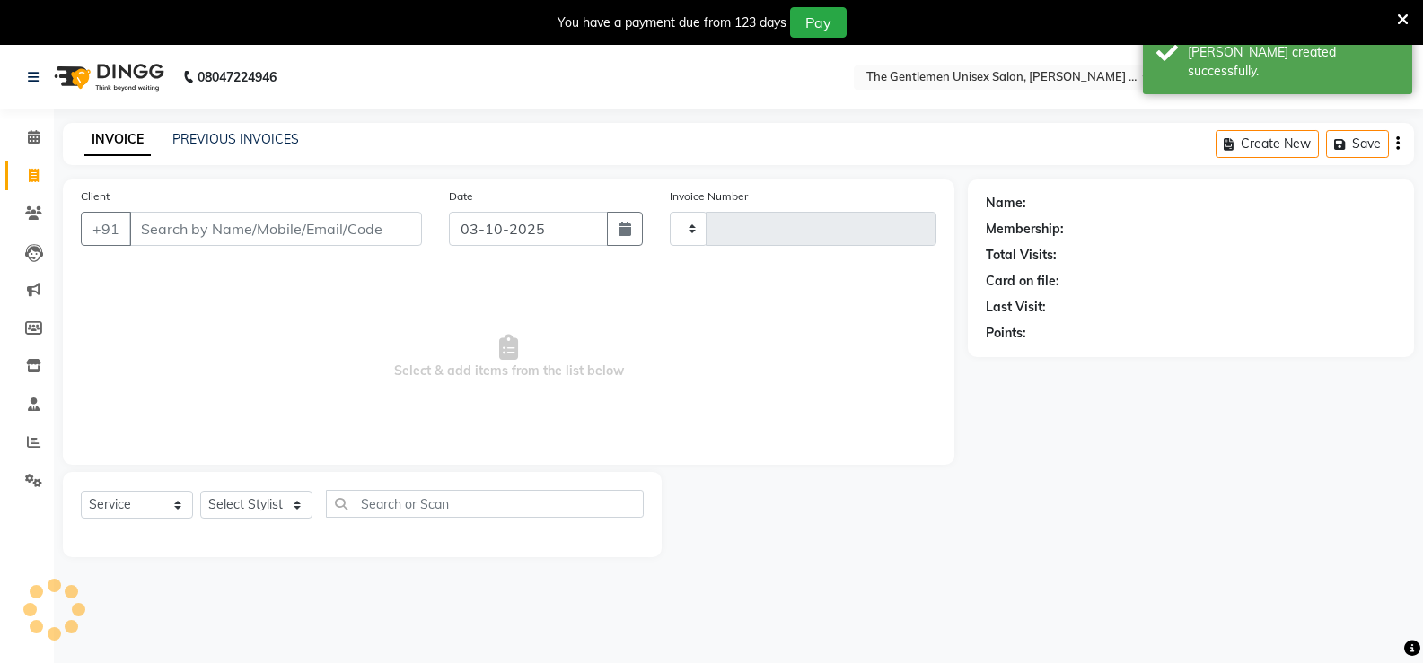
scroll to position [45, 0]
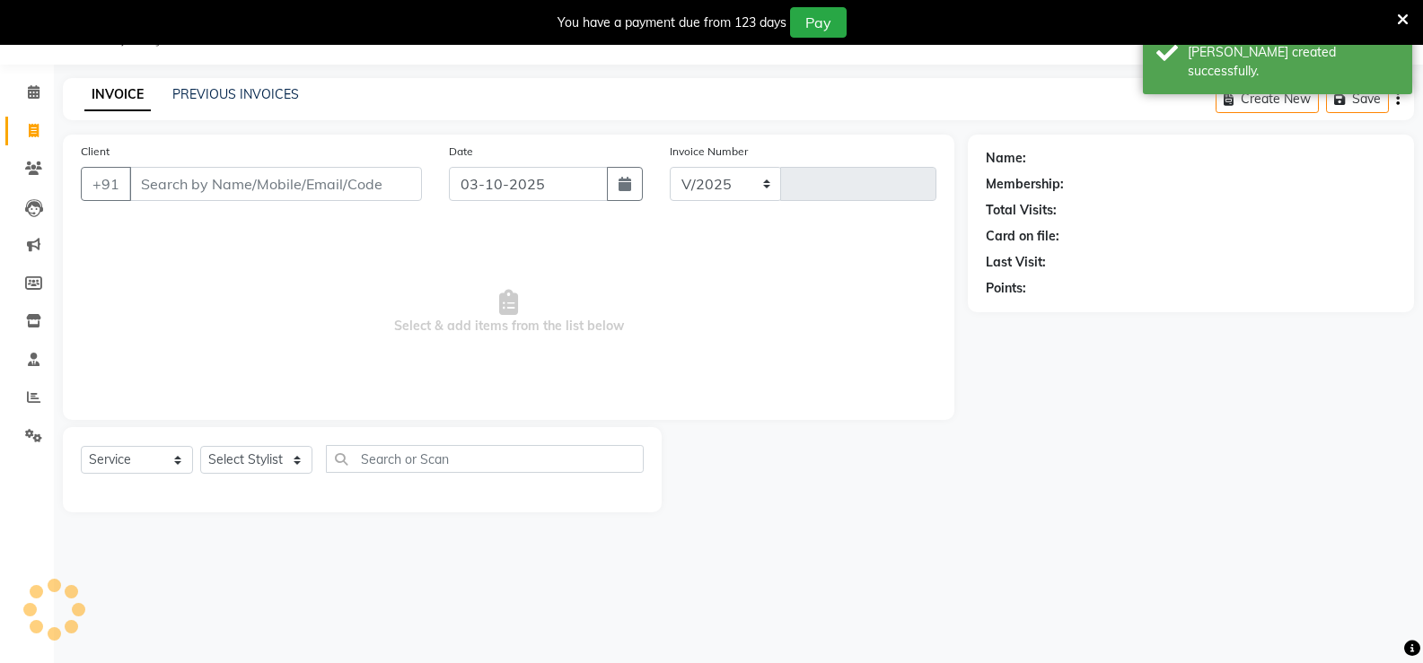
select select "5552"
type input "1204"
